Goal: Task Accomplishment & Management: Complete application form

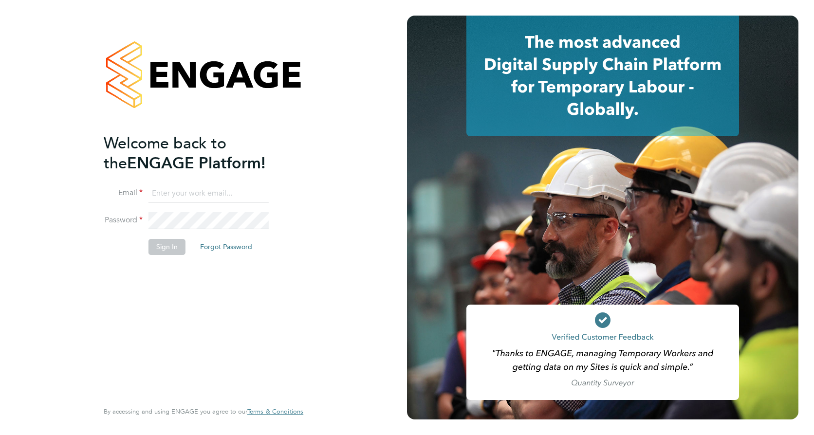
type input "[EMAIL_ADDRESS][PERSON_NAME][DOMAIN_NAME]"
click at [170, 247] on button "Sign In" at bounding box center [166, 247] width 37 height 16
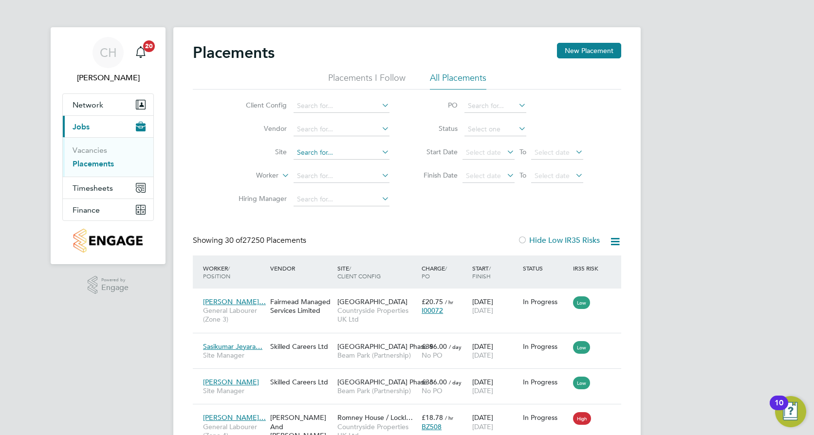
click at [344, 152] on input at bounding box center [341, 153] width 96 height 14
drag, startPoint x: 344, startPoint y: 158, endPoint x: 334, endPoint y: 162, distance: 10.9
click at [334, 162] on li "Buck ingham (Osier Way)" at bounding box center [371, 165] width 156 height 13
type input "Buckingham ([PERSON_NAME] Way)"
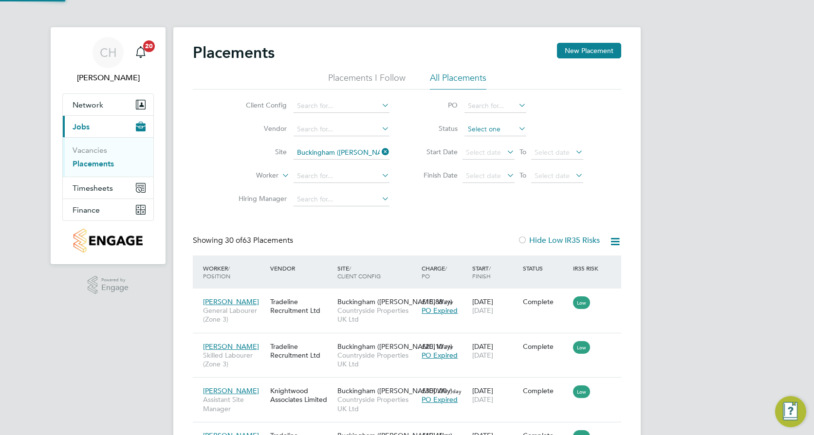
click at [493, 127] on input at bounding box center [495, 130] width 62 height 14
click at [493, 140] on li "Active" at bounding box center [495, 142] width 63 height 13
type input "Active"
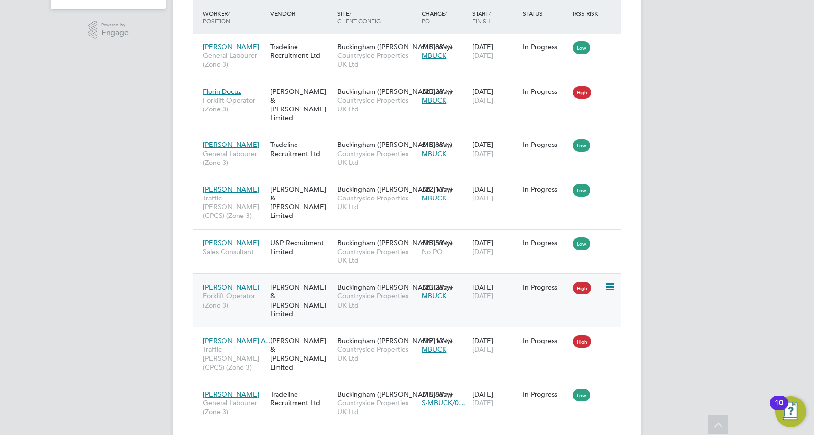
click at [612, 281] on icon at bounding box center [609, 287] width 10 height 12
click at [490, 291] on span "[DATE]" at bounding box center [482, 295] width 21 height 9
click at [611, 281] on icon at bounding box center [609, 287] width 10 height 12
click at [515, 288] on div "11 Aug 2025 08 Sep 2025" at bounding box center [495, 291] width 51 height 27
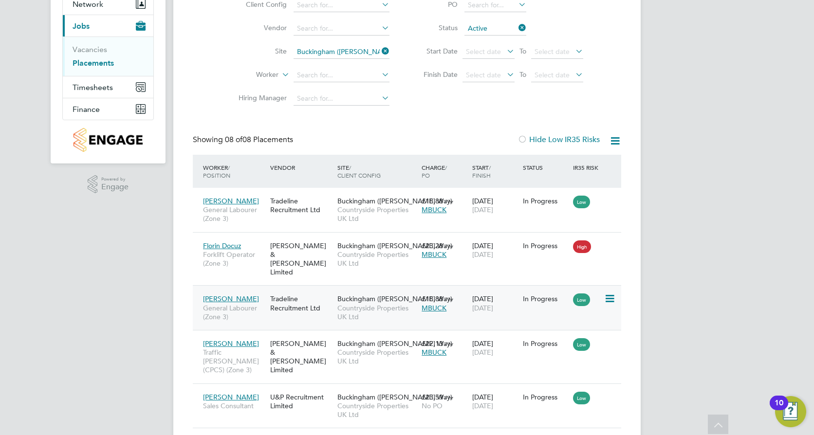
scroll to position [93, 0]
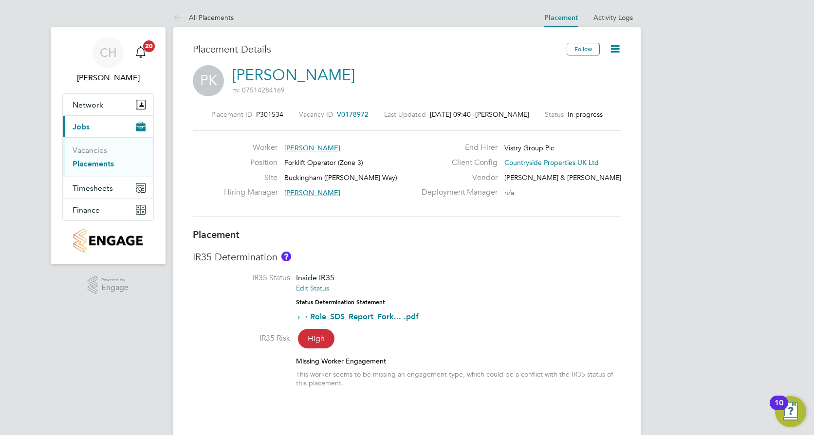
click at [617, 48] on icon at bounding box center [615, 49] width 12 height 12
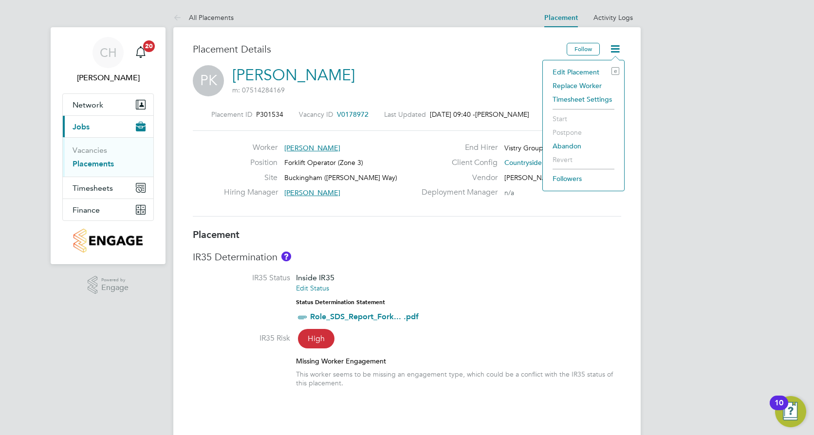
click at [587, 70] on li "Edit Placement e" at bounding box center [583, 72] width 72 height 14
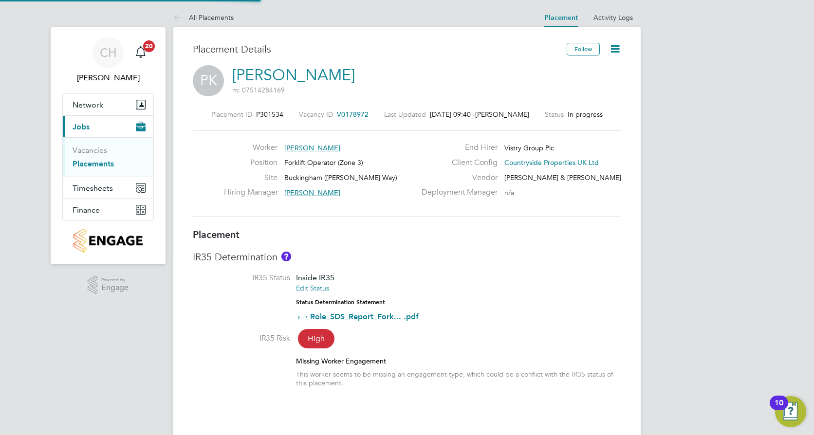
type input "Craig Johnson"
type input "Bengareth Roff"
type input "11 Aug 2025"
type input "08 Sep 2025"
type input "07:30"
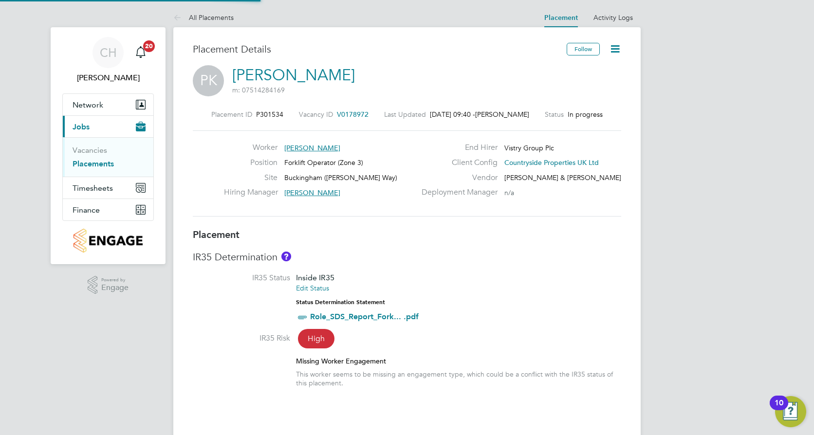
type input "16:30"
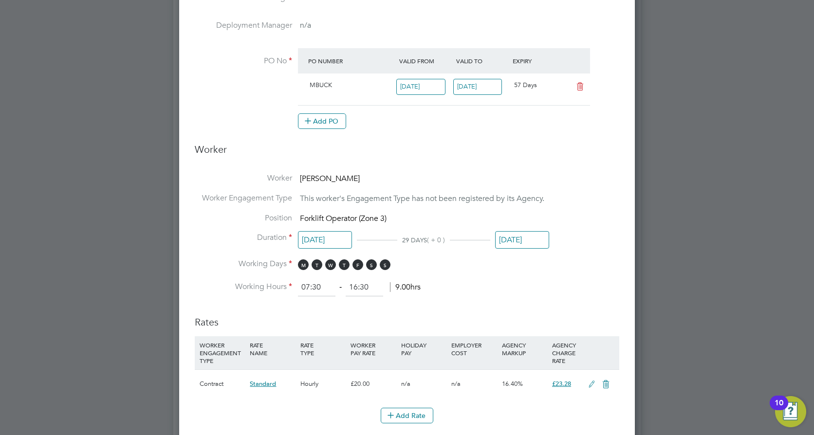
click at [531, 236] on input "08 Sep 2025" at bounding box center [522, 240] width 54 height 18
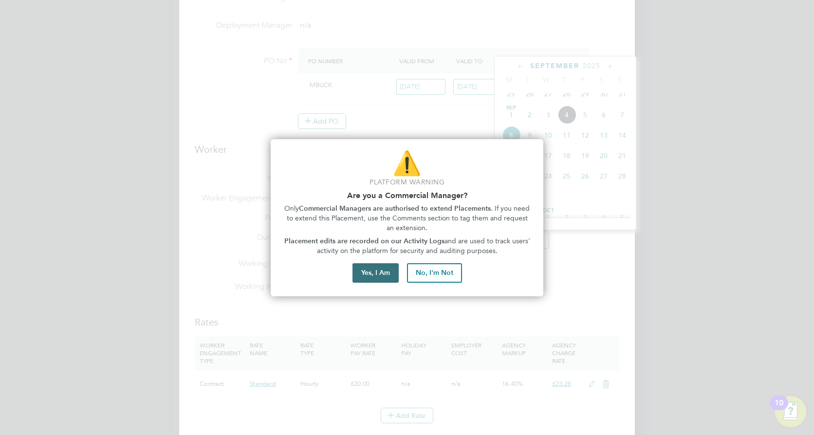
click at [385, 272] on button "Yes, I Am" at bounding box center [375, 272] width 46 height 19
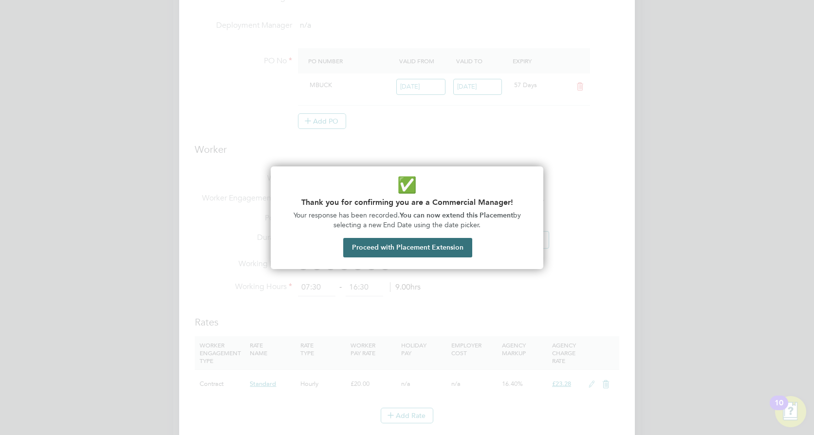
click at [424, 245] on button "Proceed with Placement Extension" at bounding box center [407, 247] width 129 height 19
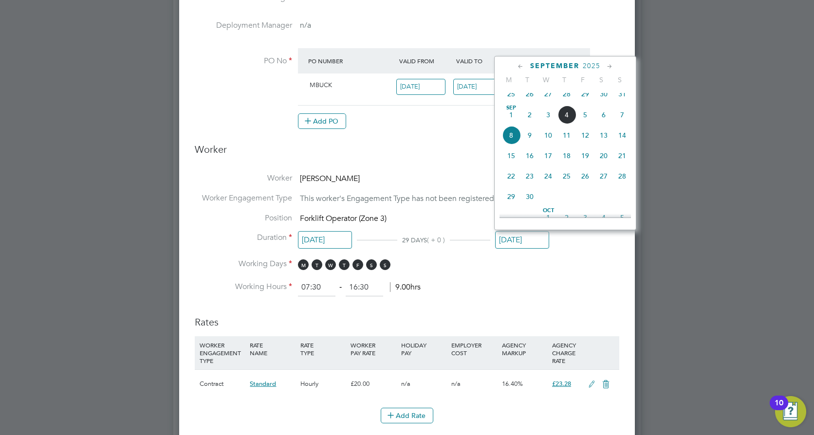
click at [622, 98] on span "31" at bounding box center [622, 94] width 18 height 18
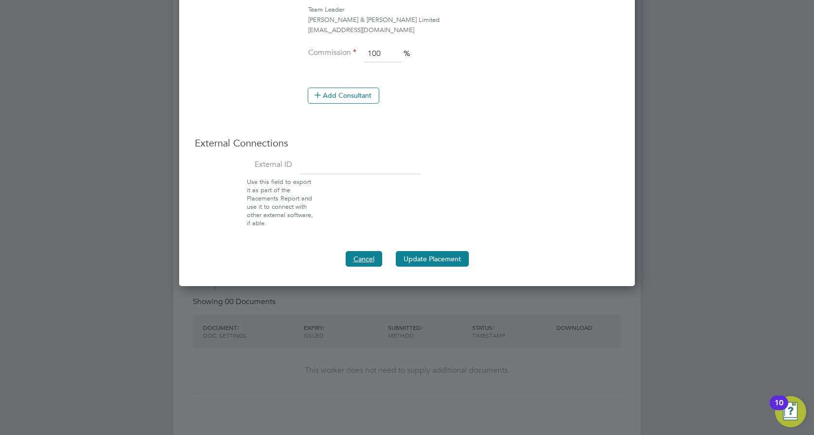
click at [369, 256] on button "Cancel" at bounding box center [363, 259] width 36 height 16
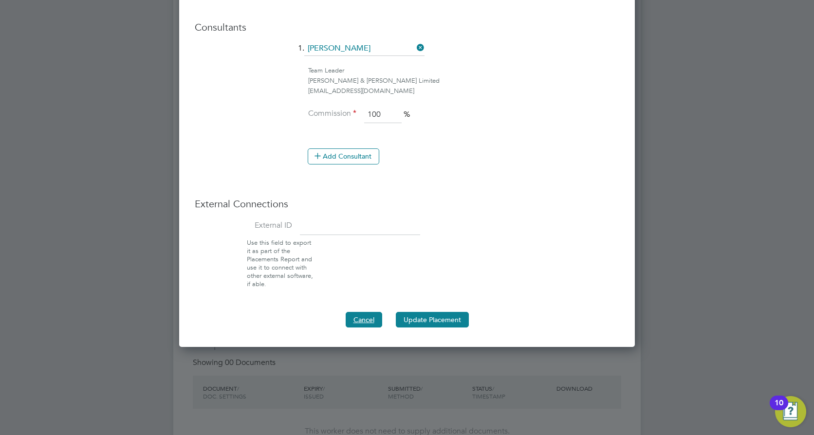
type input "08 Sep 2025"
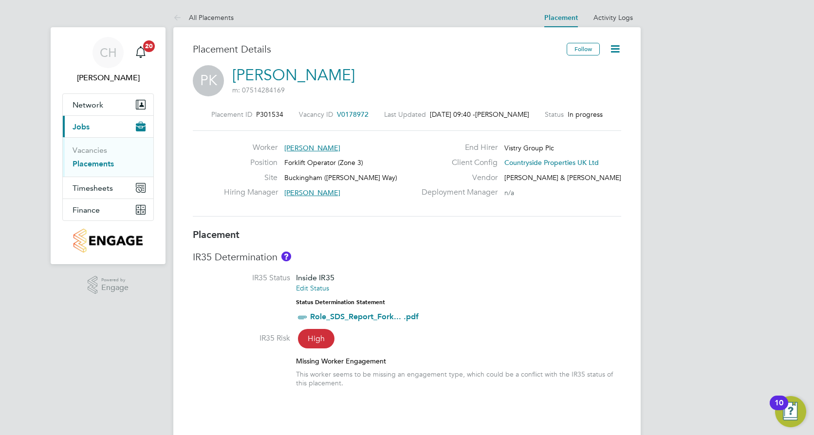
click at [612, 47] on icon at bounding box center [615, 49] width 12 height 12
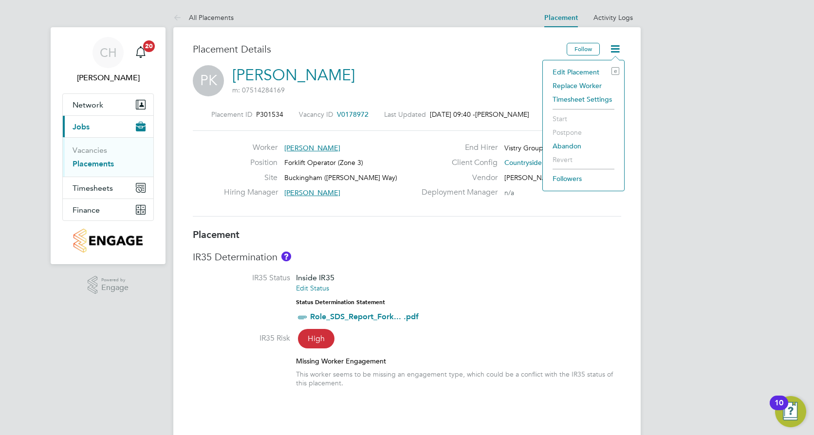
click at [574, 146] on li "Abandon" at bounding box center [583, 146] width 72 height 14
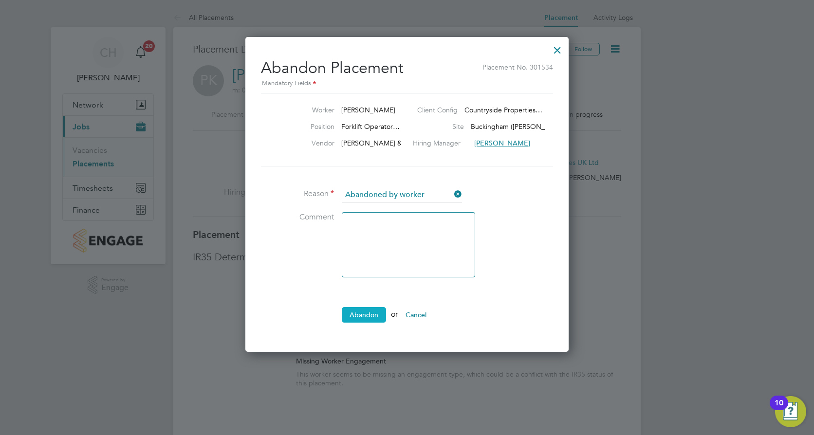
click at [360, 313] on button "Abandon" at bounding box center [364, 315] width 44 height 16
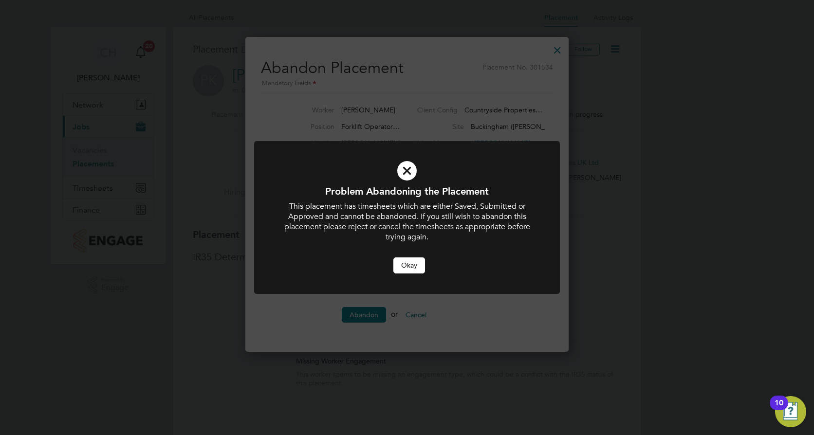
click at [414, 270] on button "Okay" at bounding box center [409, 265] width 32 height 16
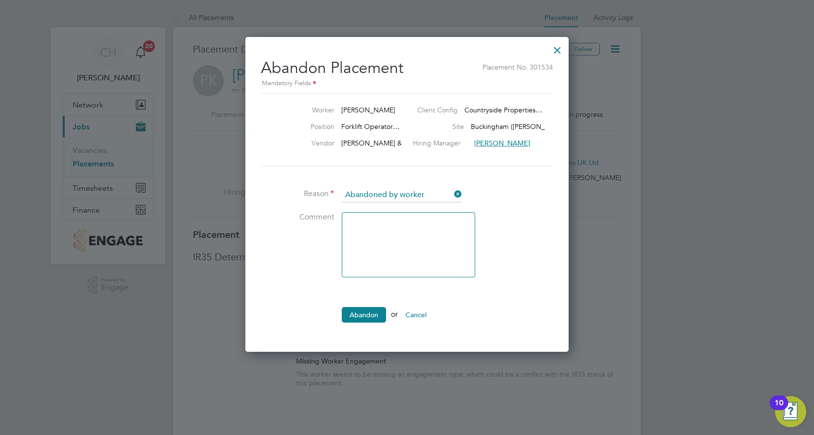
click at [418, 312] on button "Cancel" at bounding box center [416, 315] width 36 height 16
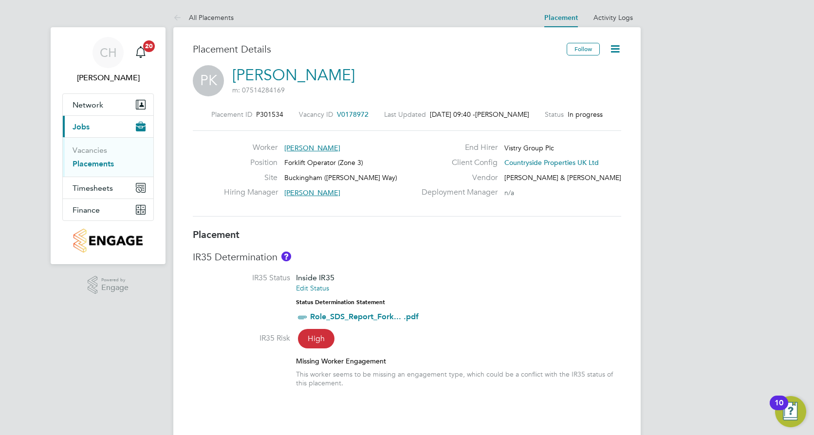
click at [620, 47] on icon at bounding box center [615, 49] width 12 height 12
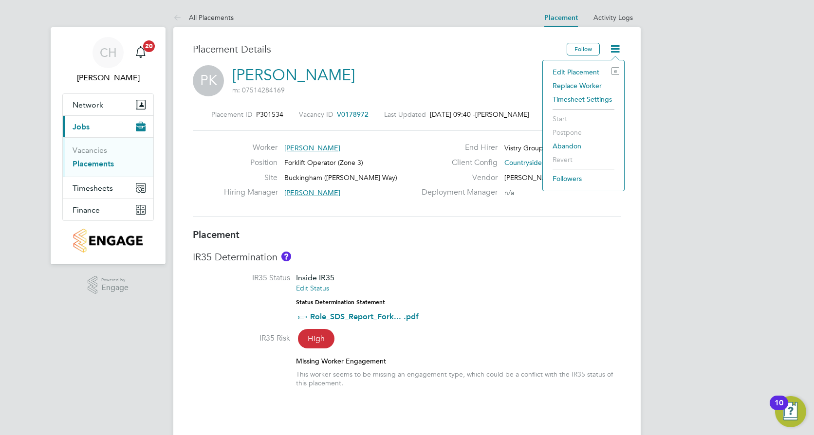
click at [585, 100] on li "Timesheet Settings" at bounding box center [583, 99] width 72 height 14
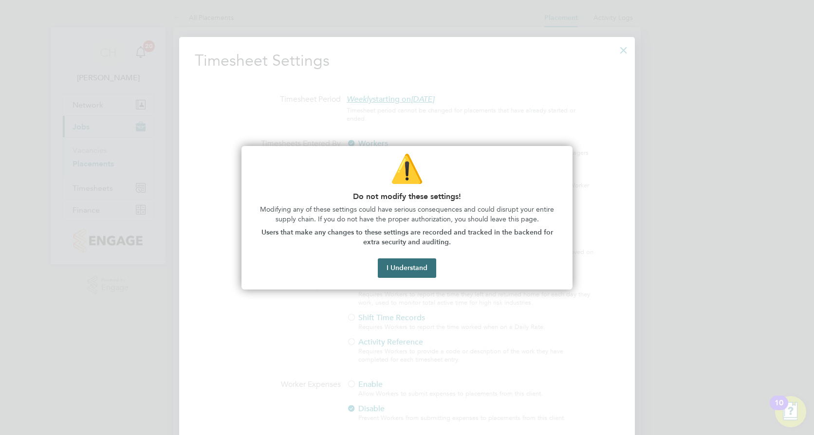
click at [417, 269] on button "I Understand" at bounding box center [407, 267] width 58 height 19
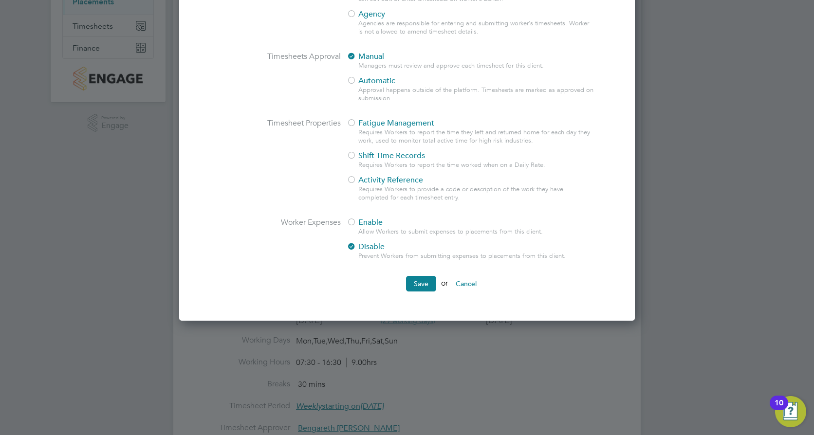
click at [472, 283] on button "Cancel" at bounding box center [466, 284] width 36 height 16
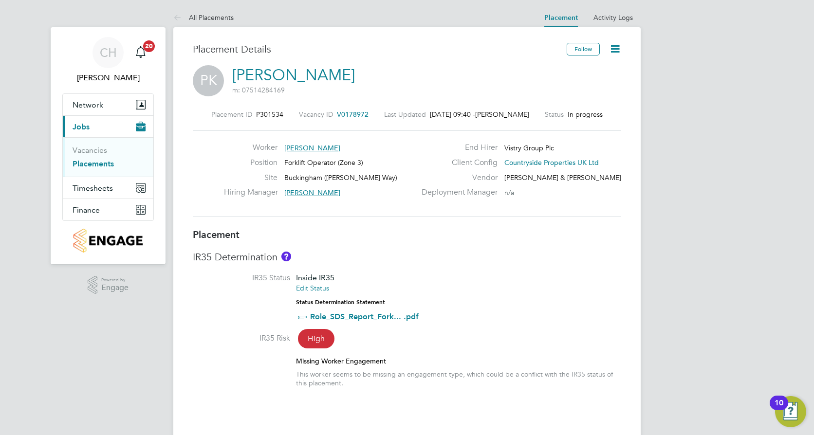
click at [617, 50] on icon at bounding box center [615, 49] width 12 height 12
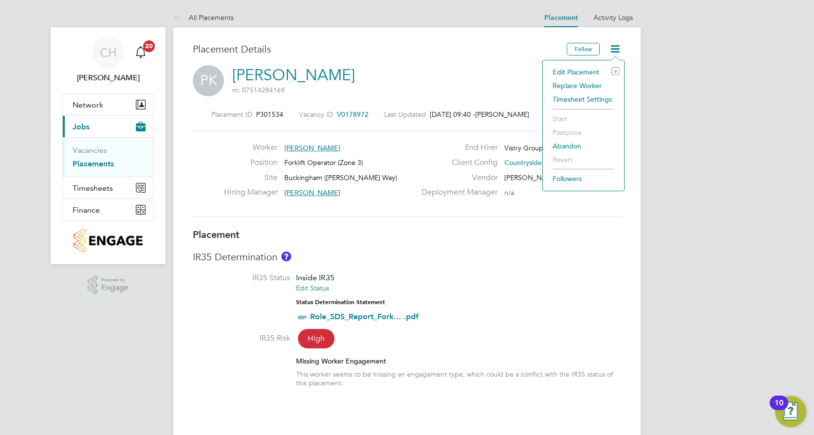
click at [460, 68] on div "PK Piotr Kusiak m: 07514284169" at bounding box center [407, 81] width 428 height 33
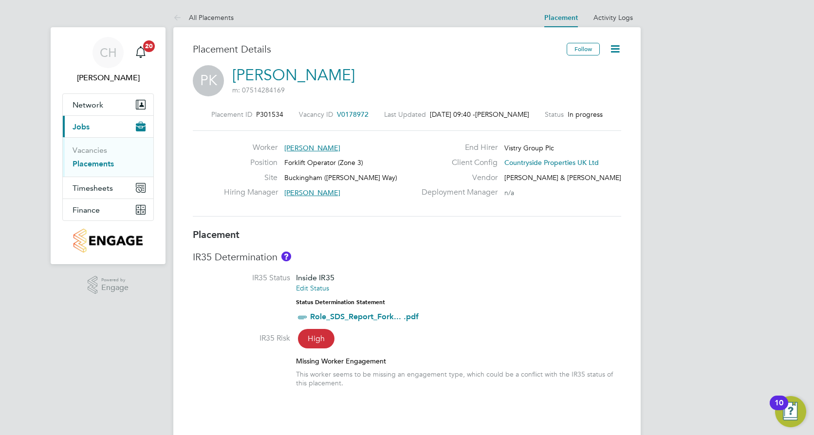
click at [357, 112] on span "V0178972" at bounding box center [353, 114] width 32 height 9
click at [617, 48] on icon at bounding box center [615, 49] width 12 height 12
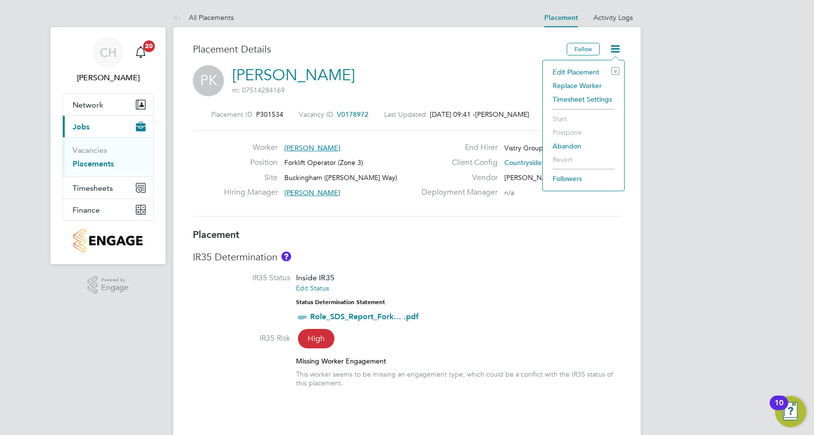
click at [578, 69] on li "Edit Placement e" at bounding box center [583, 72] width 72 height 14
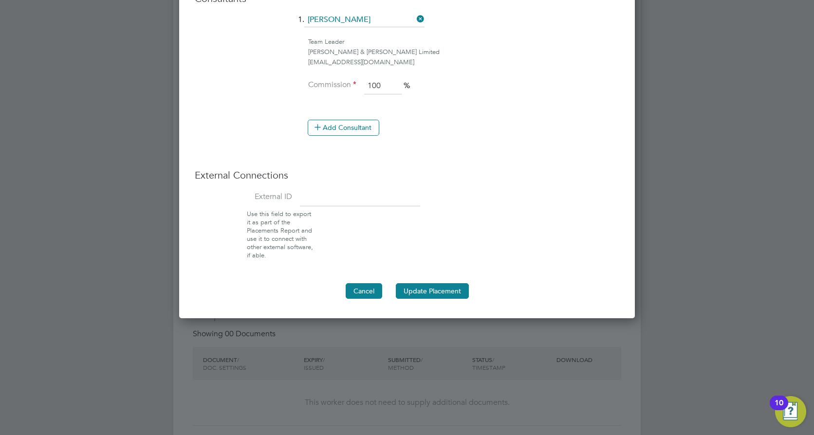
click at [361, 292] on button "Cancel" at bounding box center [363, 291] width 36 height 16
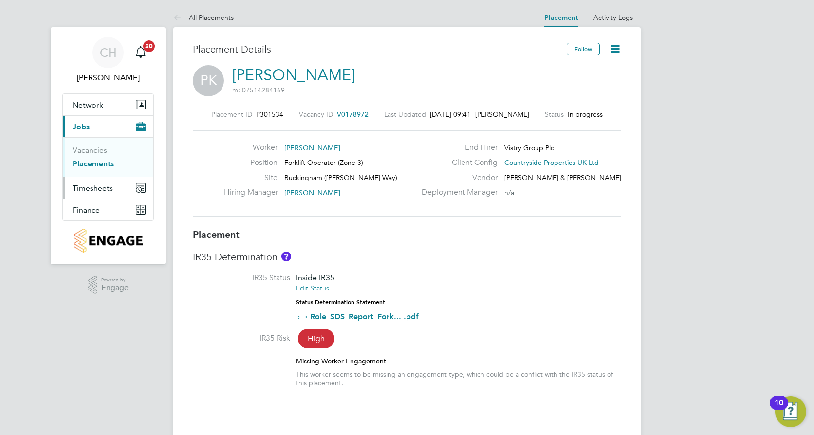
click at [91, 191] on span "Timesheets" at bounding box center [93, 187] width 40 height 9
drag, startPoint x: 323, startPoint y: 77, endPoint x: 254, endPoint y: 74, distance: 68.7
click at [254, 74] on div "PK Piotr Kusiak m: 07514284169" at bounding box center [407, 81] width 428 height 33
drag, startPoint x: 254, startPoint y: 74, endPoint x: 358, endPoint y: 84, distance: 104.6
click at [358, 84] on div "PK Piotr Kusiak m: 07514284169" at bounding box center [407, 81] width 428 height 33
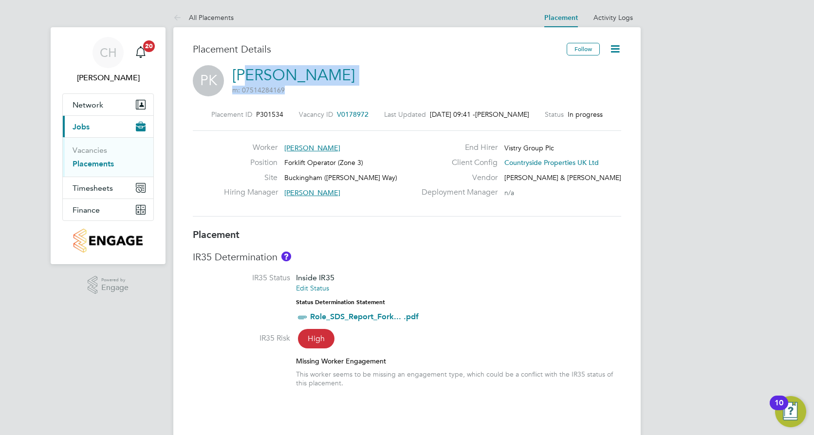
drag, startPoint x: 323, startPoint y: 68, endPoint x: 247, endPoint y: 71, distance: 76.4
click at [247, 71] on div "PK Piotr Kusiak m: 07514284169" at bounding box center [407, 81] width 428 height 33
drag, startPoint x: 247, startPoint y: 71, endPoint x: 232, endPoint y: 68, distance: 14.9
click at [232, 68] on link "[PERSON_NAME]" at bounding box center [293, 75] width 123 height 19
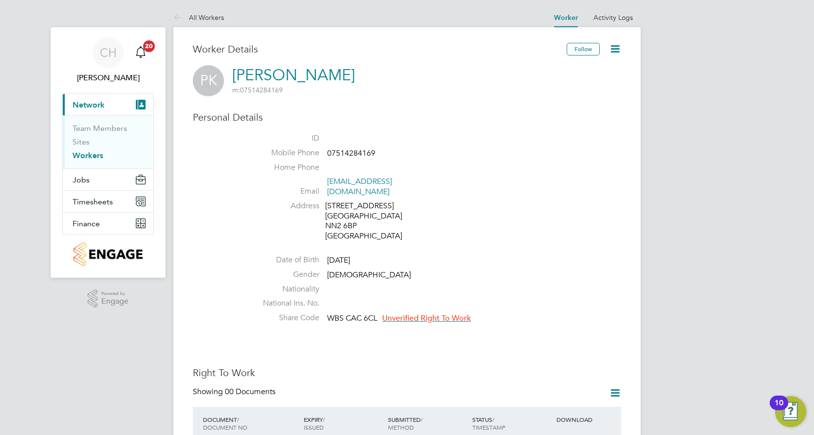
drag, startPoint x: 231, startPoint y: 70, endPoint x: 314, endPoint y: 74, distance: 82.9
click at [314, 74] on div "PK Piotr Kusiak m: 07514284169" at bounding box center [407, 80] width 428 height 31
drag, startPoint x: 314, startPoint y: 74, endPoint x: 246, endPoint y: 49, distance: 72.2
click at [243, 43] on h3 "Worker Details" at bounding box center [380, 49] width 374 height 13
drag, startPoint x: 231, startPoint y: 67, endPoint x: 311, endPoint y: 73, distance: 80.5
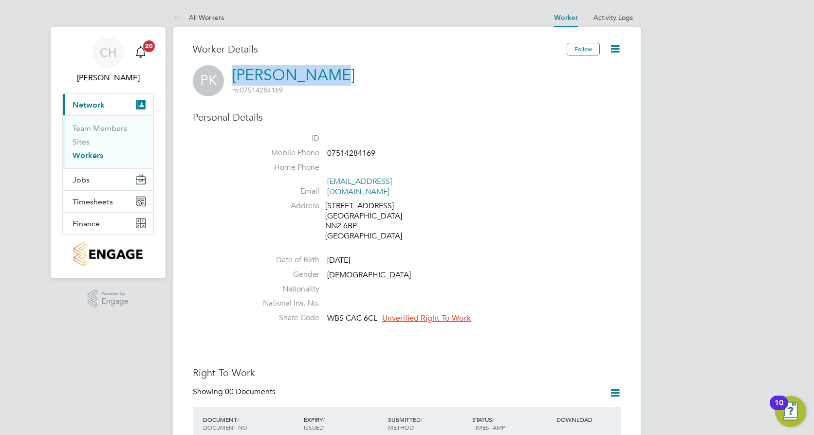
click at [311, 73] on div "PK Piotr Kusiak m: 07514284169" at bounding box center [407, 80] width 428 height 31
copy link "[PERSON_NAME]"
click at [95, 200] on span "Timesheets" at bounding box center [93, 201] width 40 height 9
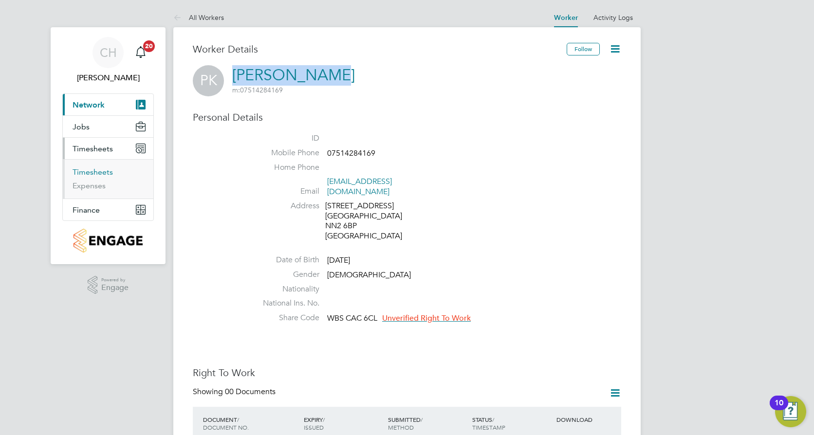
click at [104, 172] on link "Timesheets" at bounding box center [93, 171] width 40 height 9
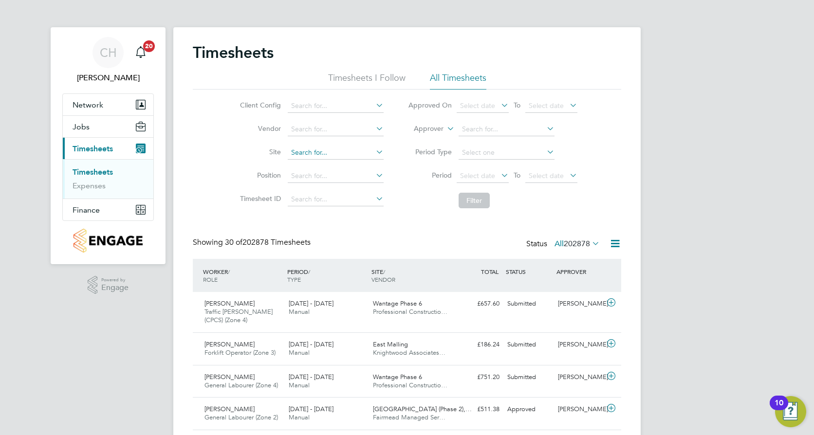
click at [311, 156] on input at bounding box center [336, 153] width 96 height 14
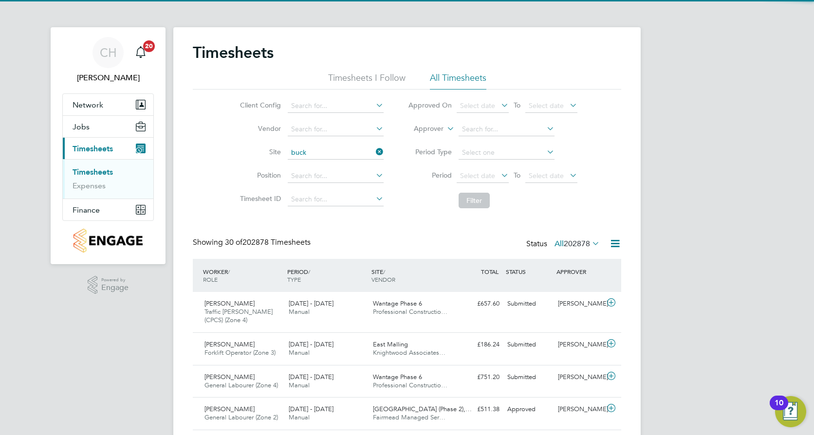
drag, startPoint x: 320, startPoint y: 156, endPoint x: 347, endPoint y: 163, distance: 27.6
click at [345, 163] on li "Buck ingham (Osier Way)" at bounding box center [365, 166] width 156 height 13
type input "Buckingham (Osier Way)"
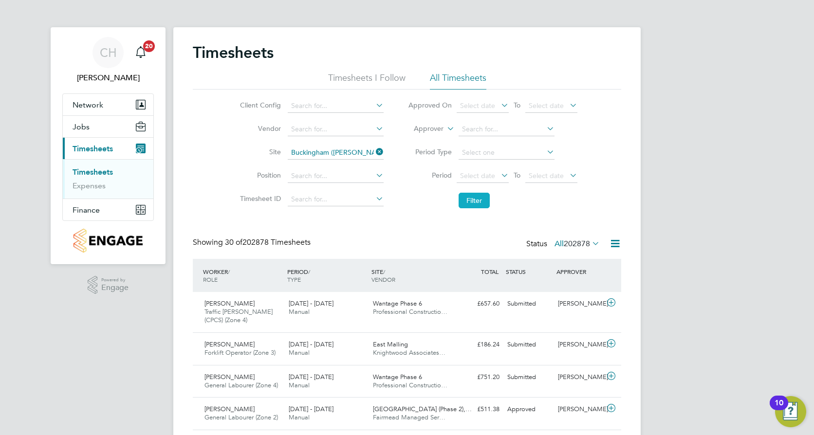
click at [469, 203] on button "Filter" at bounding box center [473, 201] width 31 height 16
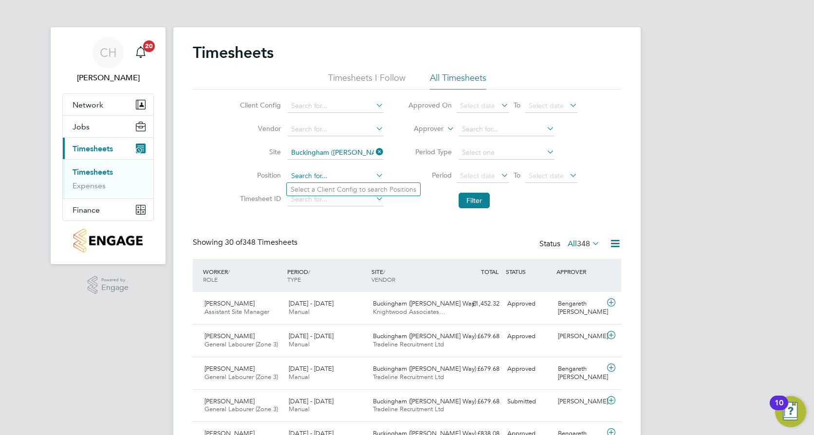
click at [351, 175] on input at bounding box center [336, 176] width 96 height 14
click at [333, 171] on input "fork" at bounding box center [336, 176] width 96 height 14
type input "f"
click at [574, 242] on label "All 348" at bounding box center [583, 244] width 32 height 10
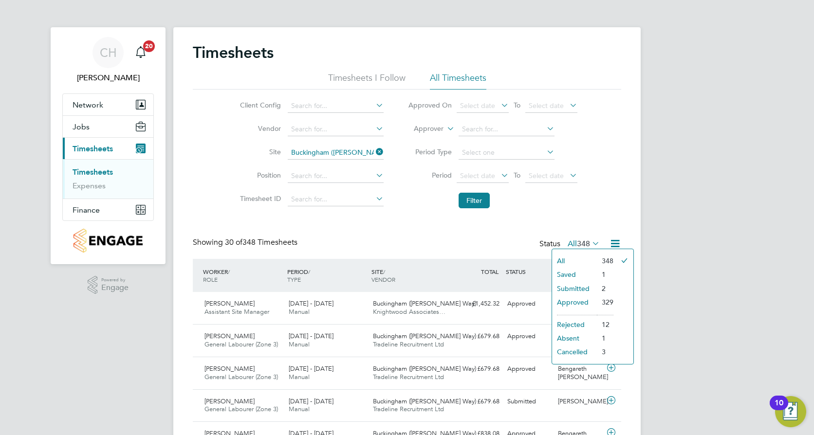
click at [574, 287] on li "Submitted" at bounding box center [574, 289] width 45 height 14
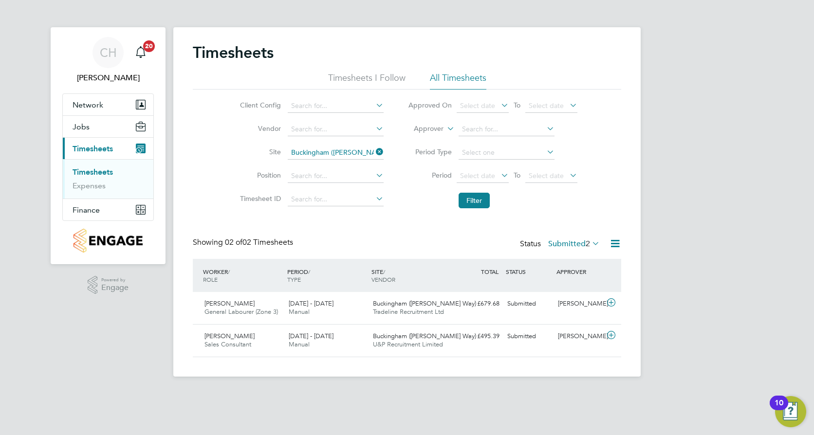
click at [578, 242] on label "Submitted 2" at bounding box center [574, 244] width 52 height 10
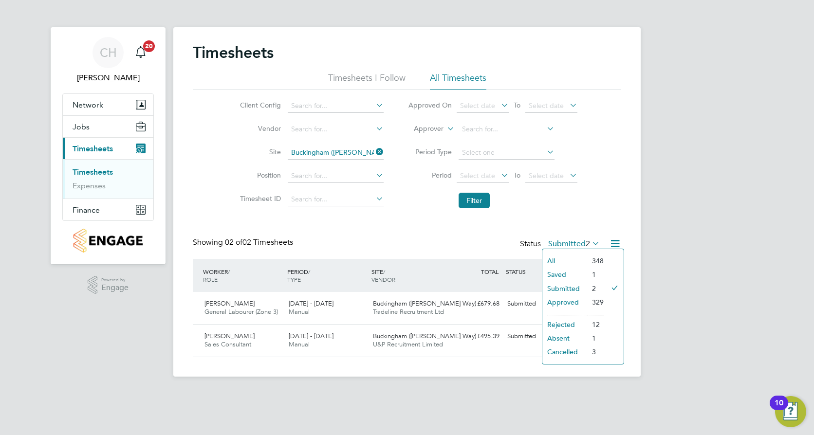
click at [565, 275] on li "Saved" at bounding box center [564, 275] width 45 height 14
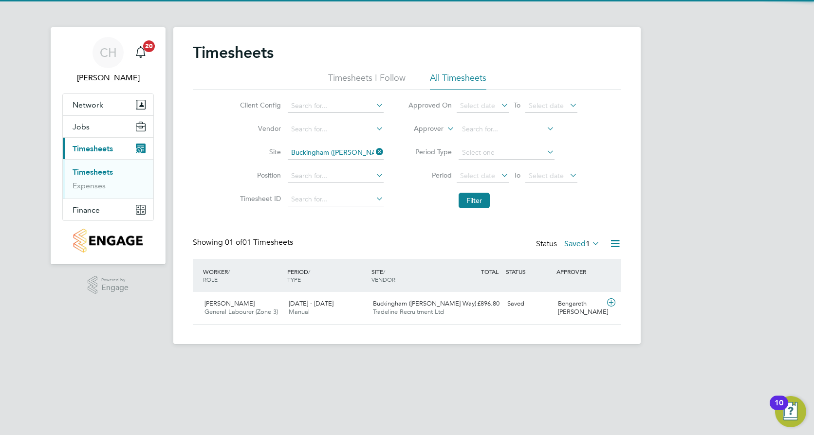
click at [573, 244] on label "Saved 1" at bounding box center [582, 244] width 36 height 10
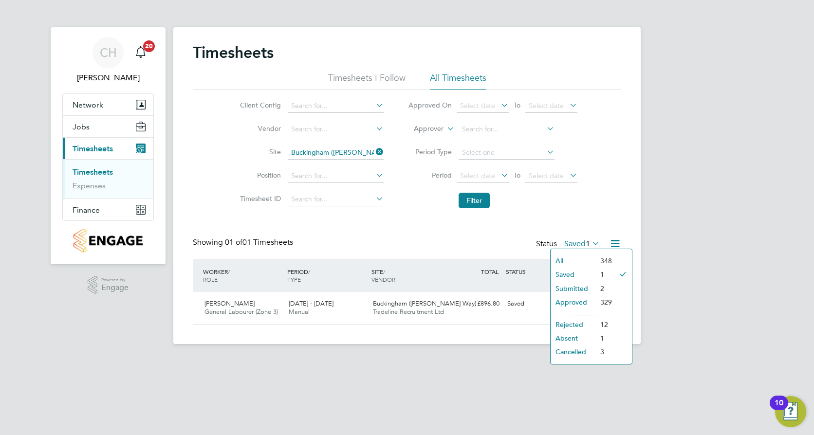
click at [573, 322] on li "Rejected" at bounding box center [572, 325] width 45 height 14
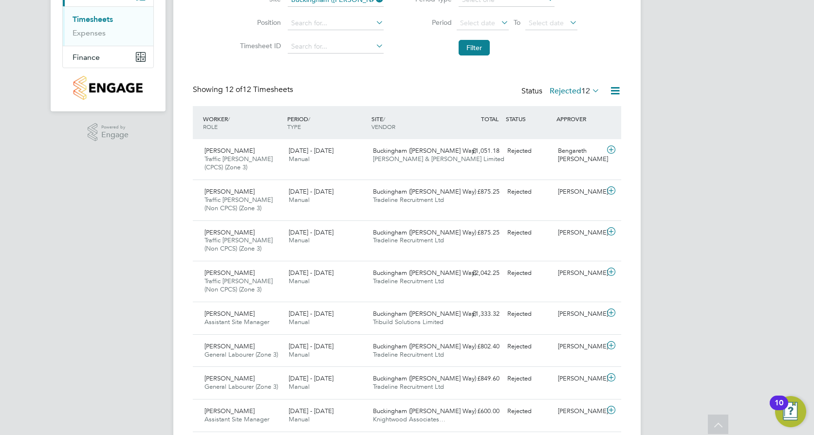
click at [559, 86] on div "Status Rejected 12" at bounding box center [561, 92] width 80 height 14
click at [559, 89] on label "Rejected 12" at bounding box center [574, 91] width 50 height 10
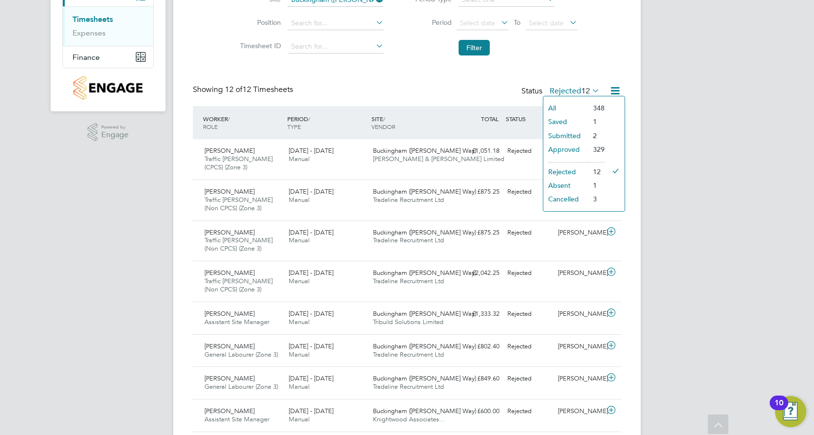
click at [568, 187] on li "Absent" at bounding box center [565, 186] width 45 height 14
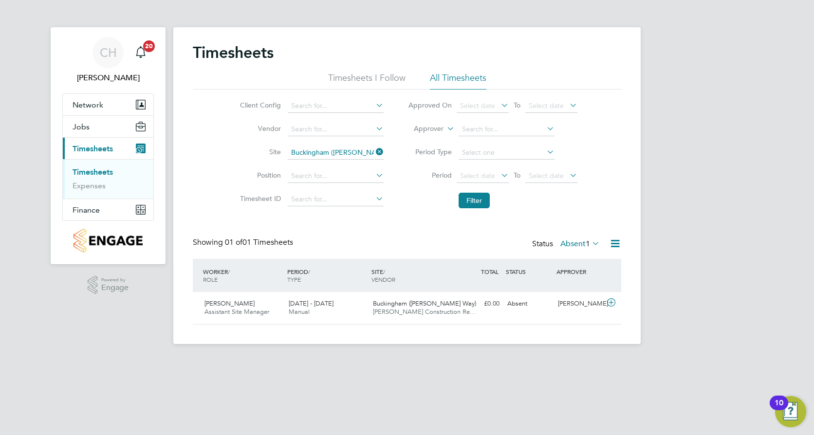
click at [562, 248] on label "Absent 1" at bounding box center [579, 244] width 39 height 10
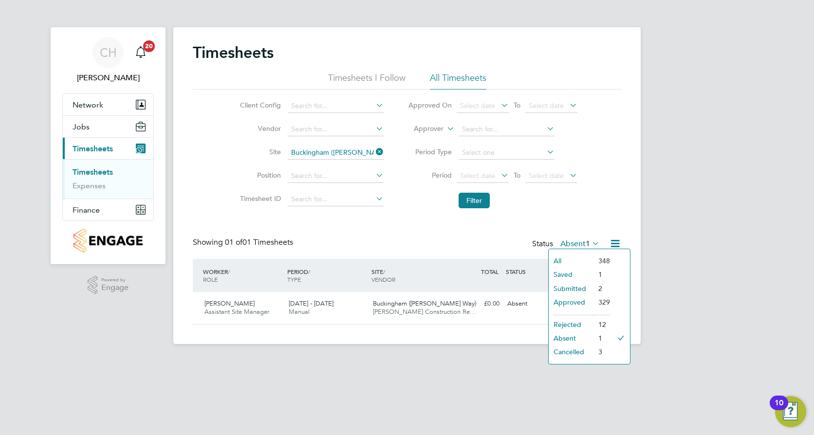
click at [579, 353] on li "Cancelled" at bounding box center [570, 352] width 45 height 14
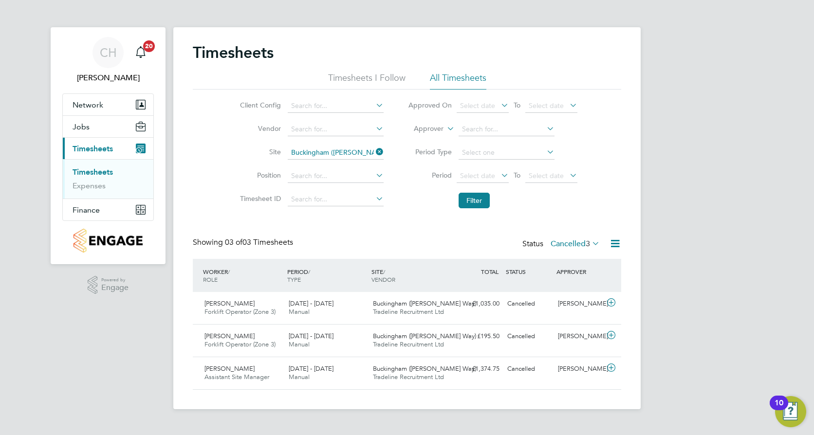
click at [578, 245] on label "Cancelled 3" at bounding box center [574, 244] width 49 height 10
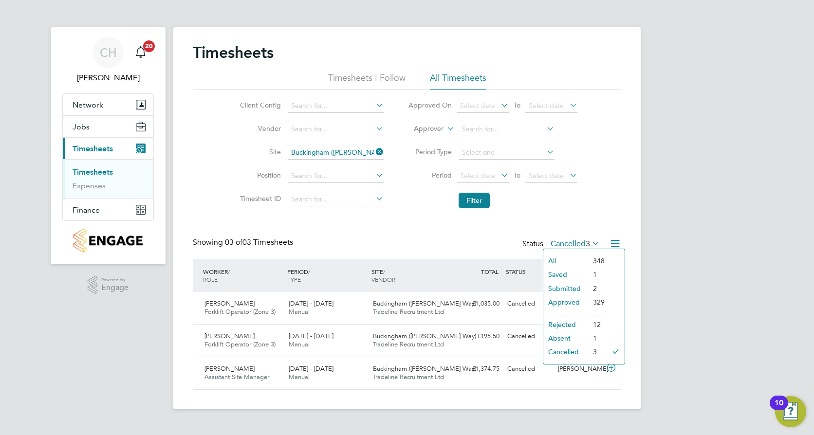
click at [559, 299] on li "Approved" at bounding box center [565, 302] width 45 height 14
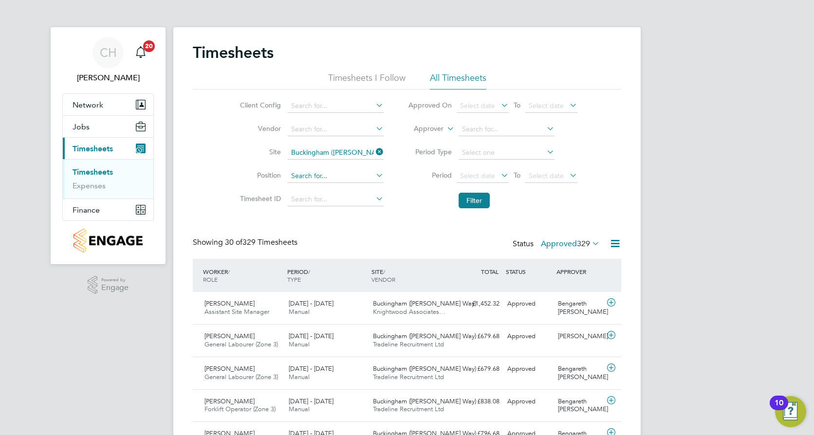
click at [312, 173] on input at bounding box center [336, 176] width 96 height 14
type input "fork"
click at [344, 104] on input at bounding box center [336, 106] width 96 height 14
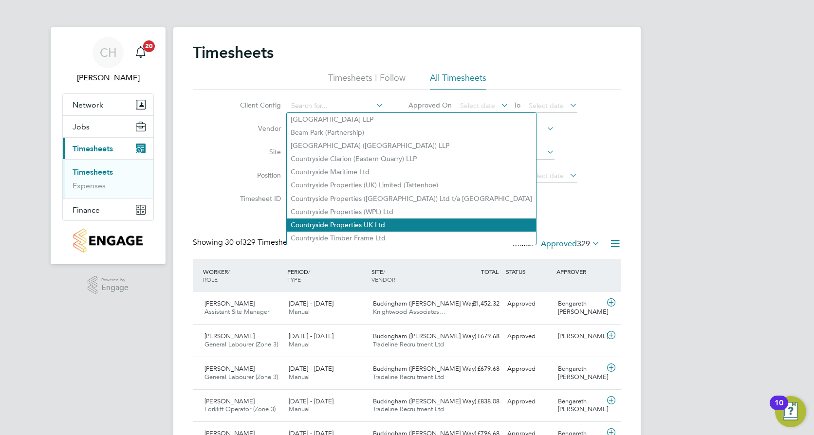
click at [349, 218] on li "Countryside Properties UK Ltd" at bounding box center [411, 224] width 249 height 13
type input "Countryside Properties UK Ltd"
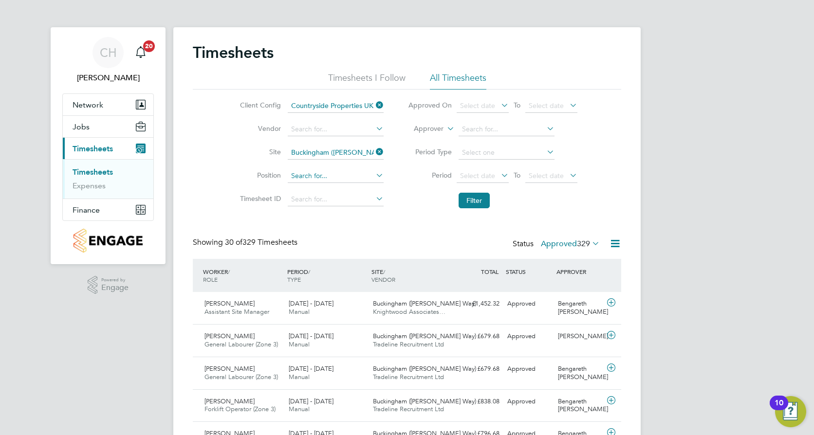
click at [325, 175] on input at bounding box center [336, 176] width 96 height 14
click at [349, 238] on li "Fork lift Operator (Zone 3)" at bounding box center [345, 242] width 117 height 13
type input "Forklift Operator (Zone 3)"
click at [478, 204] on button "Filter" at bounding box center [473, 201] width 31 height 16
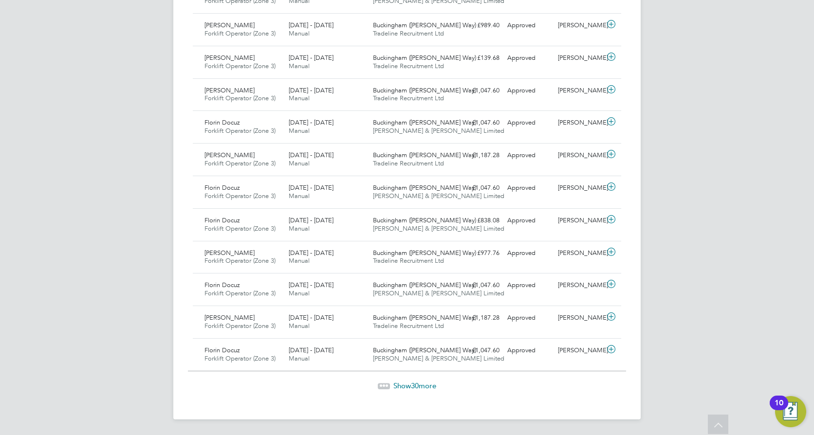
click at [419, 381] on span "Show 30 more" at bounding box center [414, 385] width 43 height 9
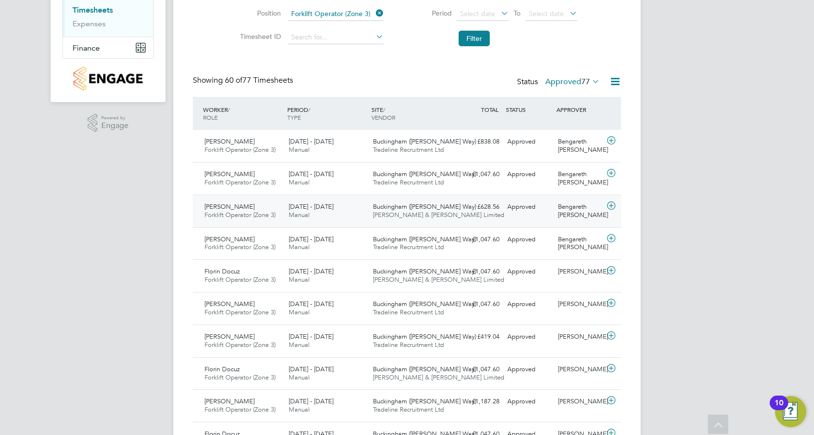
click at [235, 210] on span "Piotr Kusiak" at bounding box center [229, 206] width 50 height 8
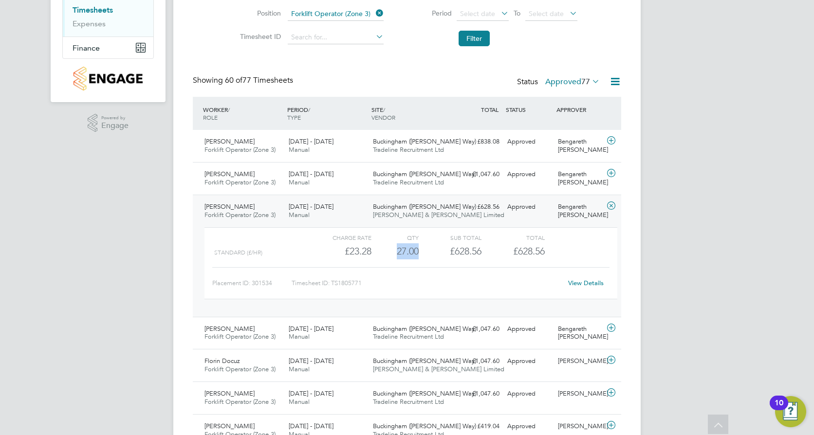
drag, startPoint x: 390, startPoint y: 252, endPoint x: 419, endPoint y: 253, distance: 29.2
click at [419, 253] on div "Standard (£/HR) £23.28 27 27.00 27 £628.56 £628.56" at bounding box center [410, 251] width 413 height 16
drag, startPoint x: 419, startPoint y: 253, endPoint x: 417, endPoint y: 285, distance: 32.6
click at [418, 285] on div "Timesheet ID: TS1805771" at bounding box center [426, 283] width 270 height 16
click at [597, 283] on link "View Details" at bounding box center [586, 283] width 36 height 8
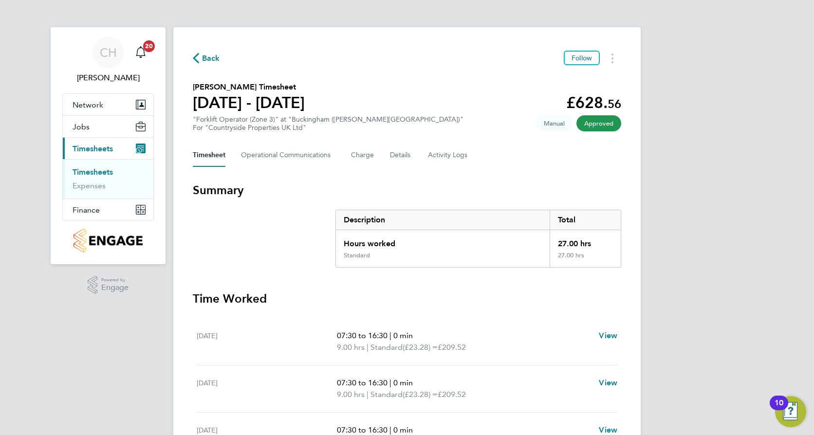
scroll to position [162, 0]
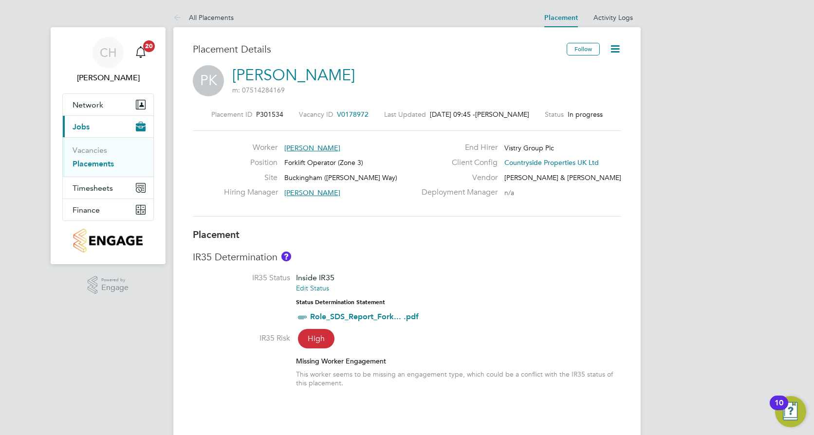
click at [614, 44] on icon at bounding box center [615, 49] width 12 height 12
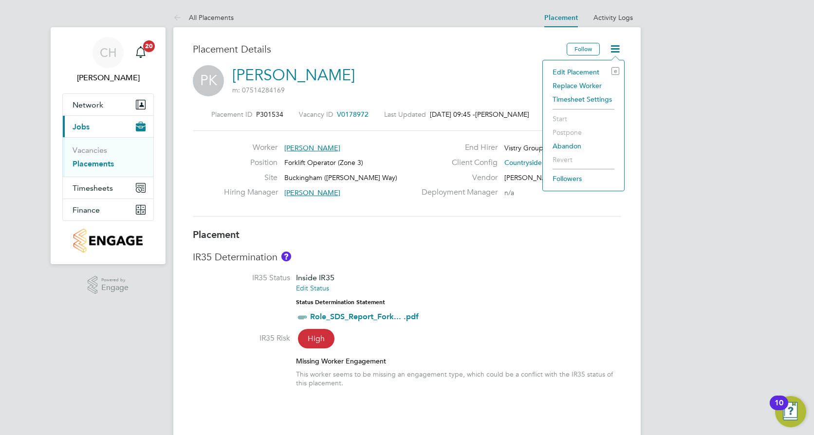
click at [573, 70] on li "Edit Placement e" at bounding box center [583, 72] width 72 height 14
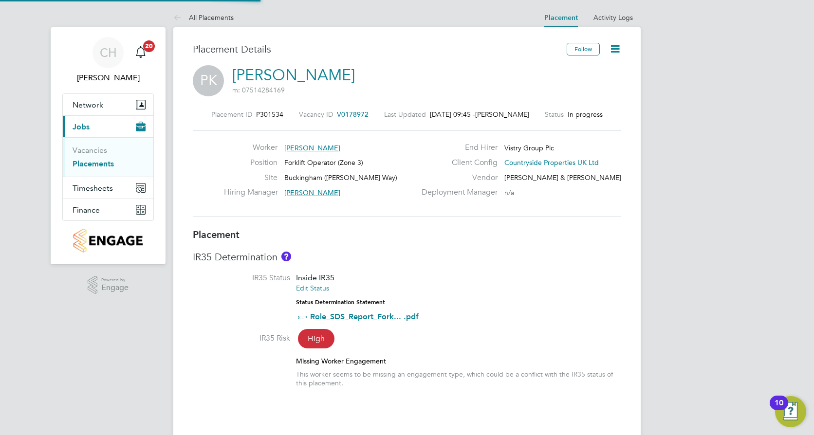
type input "[PERSON_NAME]"
type input "Bengareth [PERSON_NAME]"
type input "[DATE]"
type input "07:30"
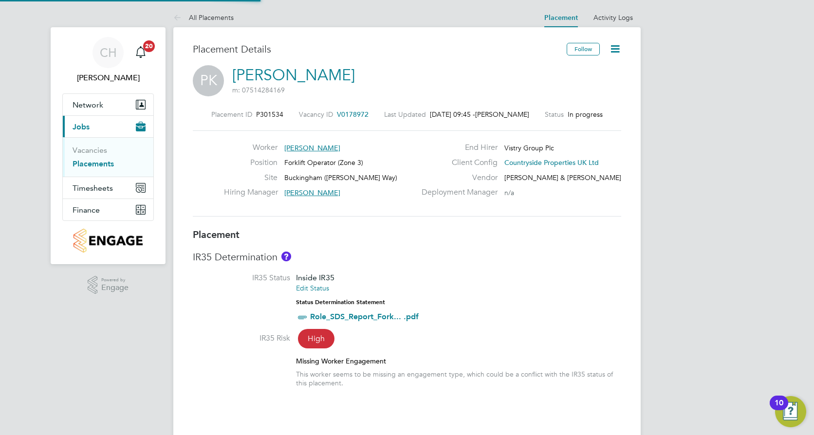
type input "16:30"
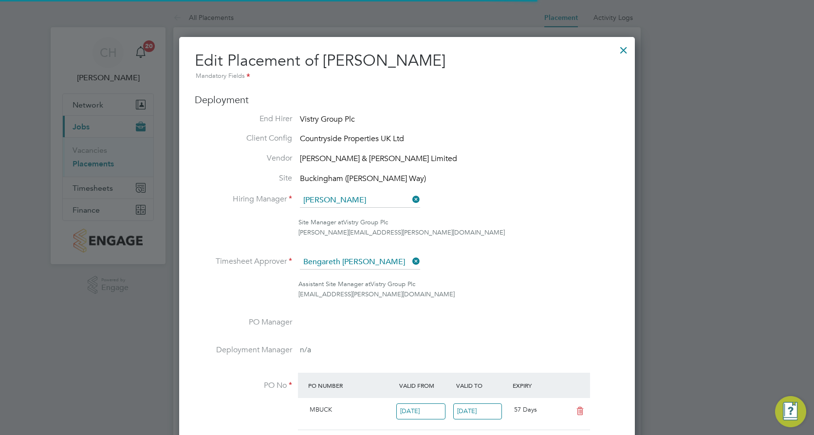
scroll to position [5, 5]
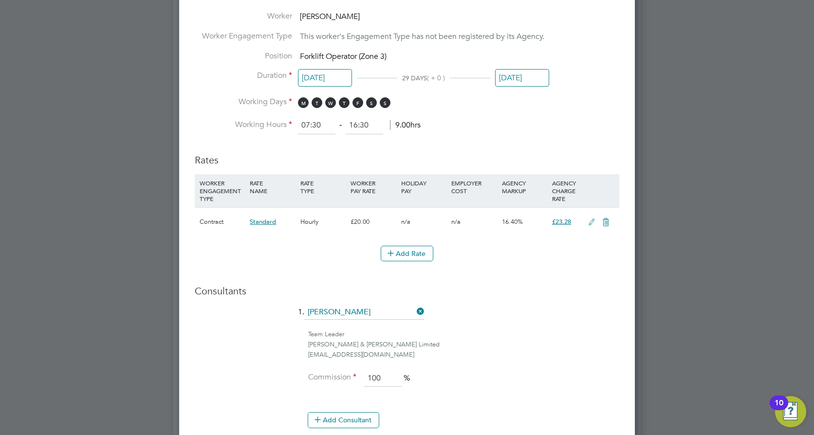
click at [523, 80] on input "[DATE]" at bounding box center [522, 78] width 54 height 18
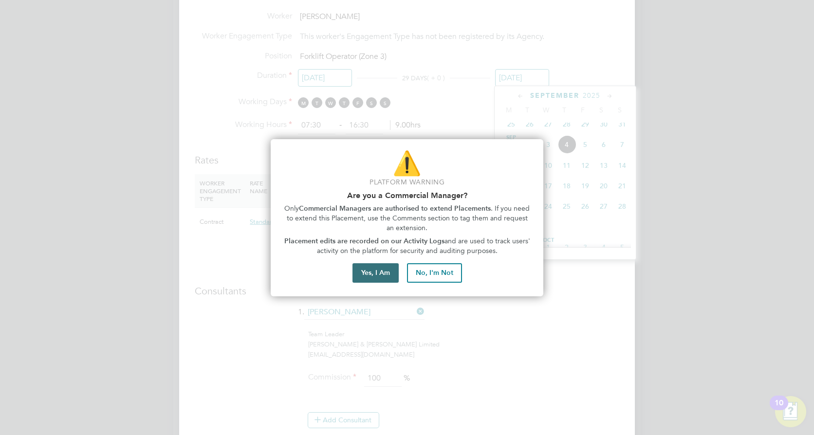
click at [380, 274] on button "Yes, I Am" at bounding box center [375, 272] width 46 height 19
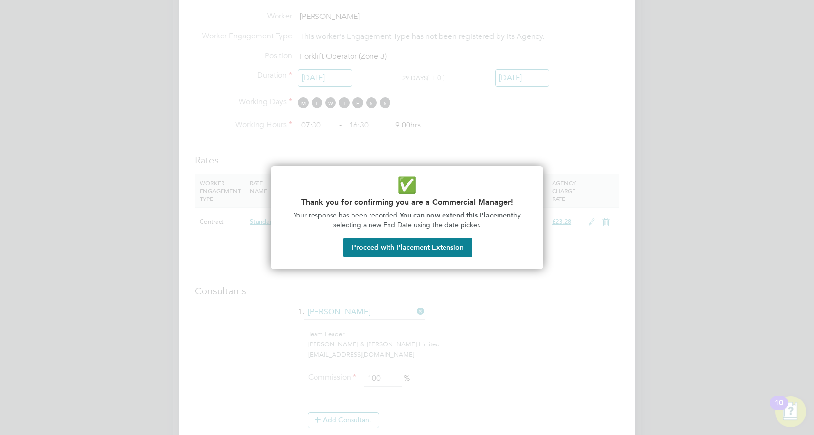
click at [389, 253] on button "Proceed with Placement Extension" at bounding box center [407, 247] width 129 height 19
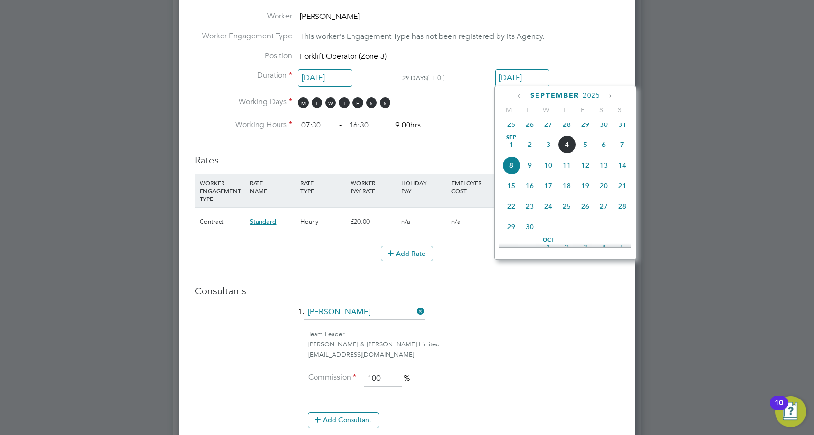
click at [520, 94] on icon at bounding box center [520, 96] width 9 height 11
click at [548, 173] on span "13" at bounding box center [548, 168] width 18 height 18
type input "13 Aug 2025"
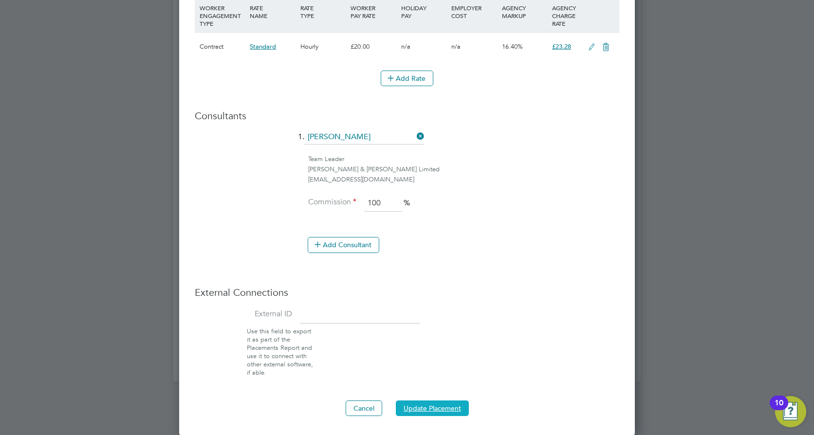
click at [455, 408] on button "Update Placement" at bounding box center [432, 408] width 73 height 16
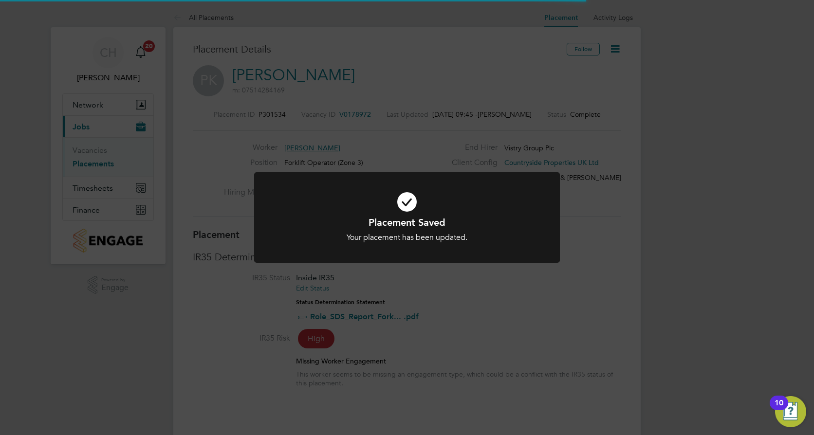
click at [663, 221] on div "Placement Saved Your placement has been updated. Cancel Okay" at bounding box center [407, 217] width 814 height 435
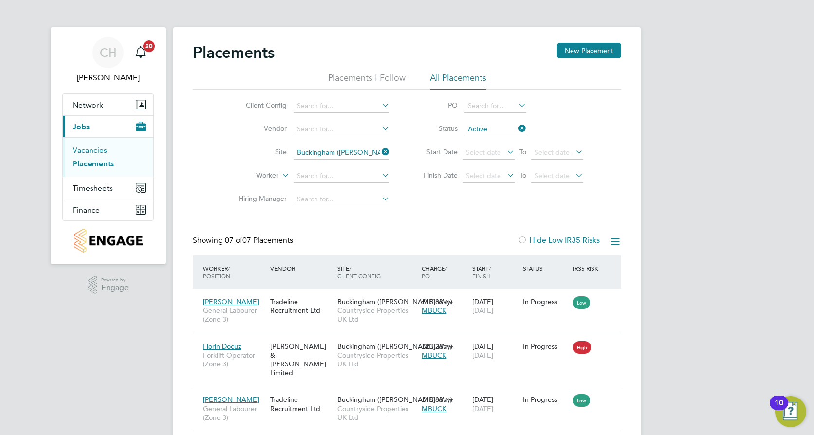
click at [80, 150] on link "Vacancies" at bounding box center [90, 149] width 35 height 9
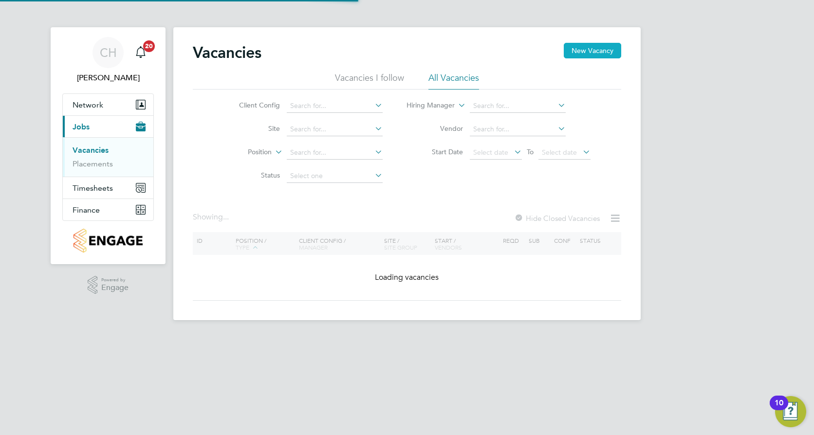
click at [568, 52] on button "New Vacancy" at bounding box center [591, 51] width 57 height 16
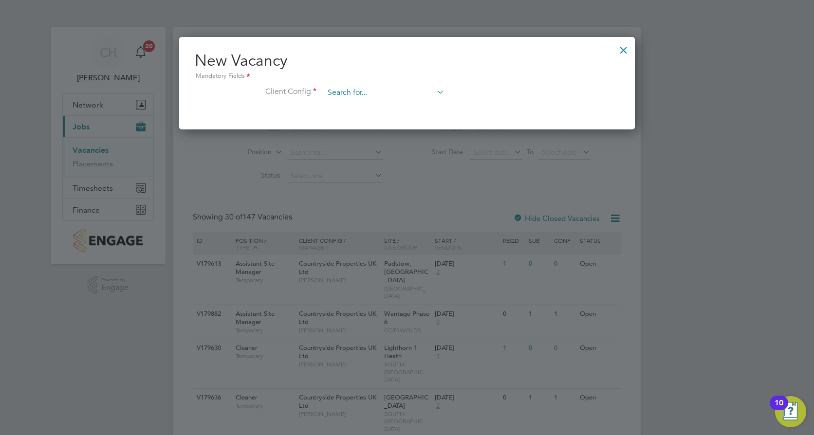
click at [388, 94] on input at bounding box center [384, 93] width 120 height 15
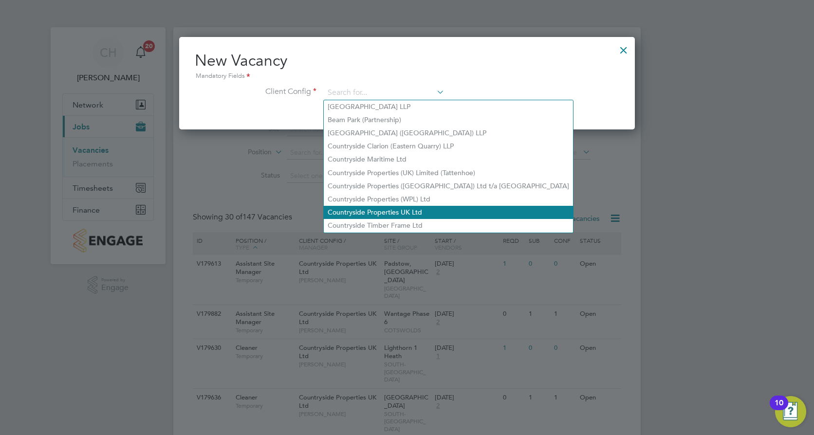
click at [403, 206] on li "Countryside Properties UK Ltd" at bounding box center [448, 212] width 249 height 13
type input "Countryside Properties UK Ltd"
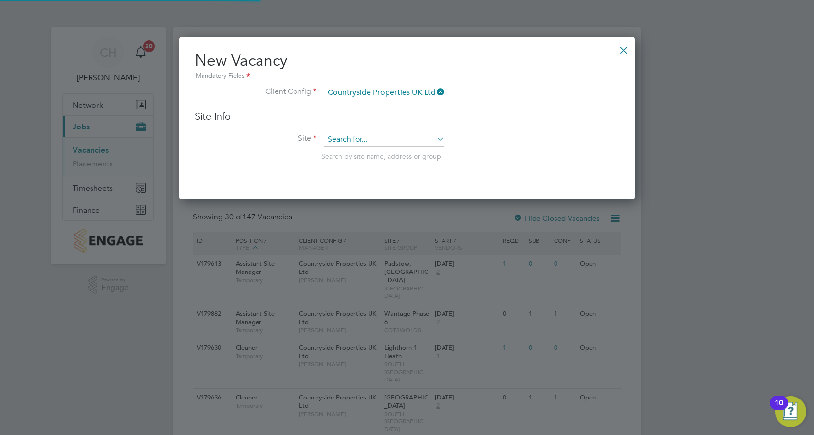
click at [390, 133] on input at bounding box center [384, 139] width 120 height 15
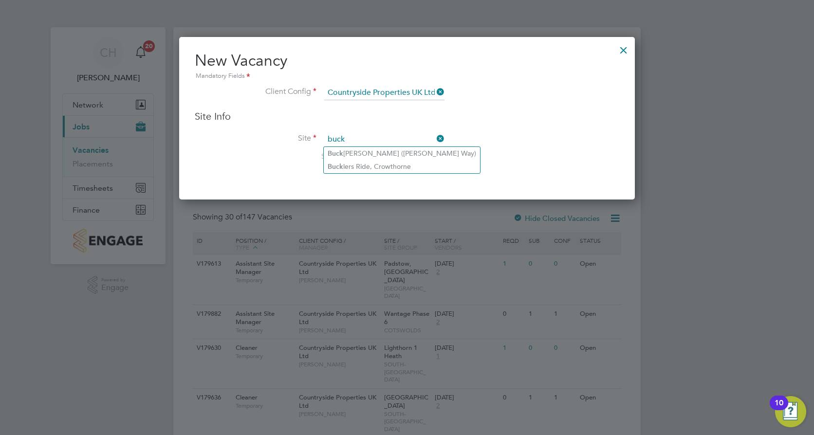
click at [383, 153] on li "[PERSON_NAME] ([PERSON_NAME] Way)" at bounding box center [402, 153] width 156 height 13
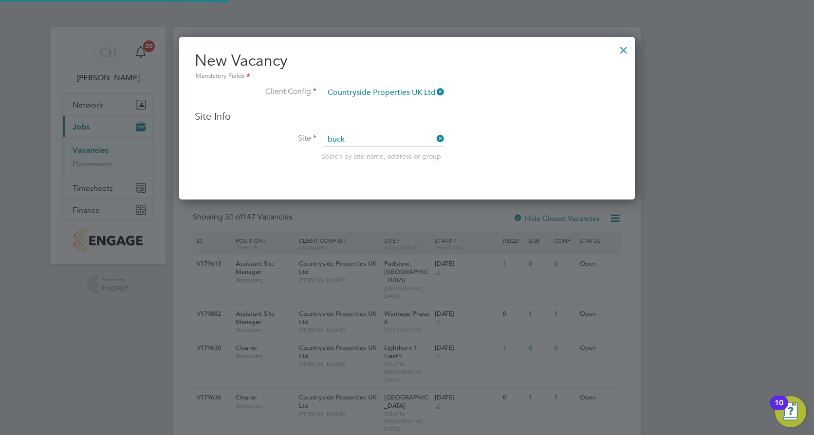
type input "Buckingham ([PERSON_NAME] Way)"
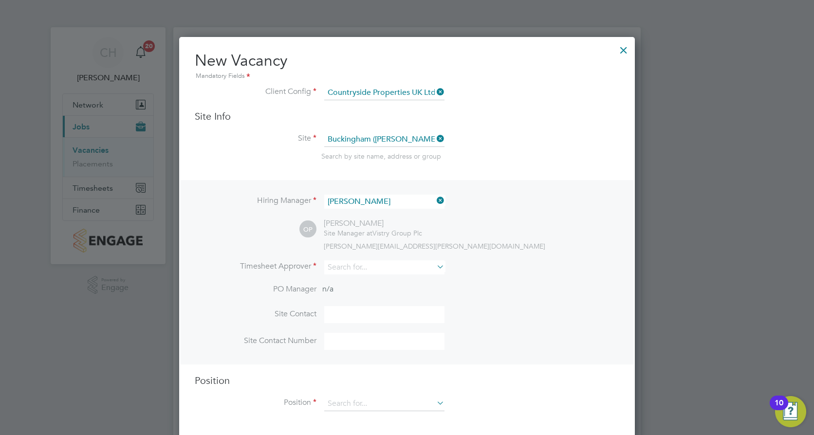
click at [435, 200] on icon at bounding box center [435, 201] width 0 height 14
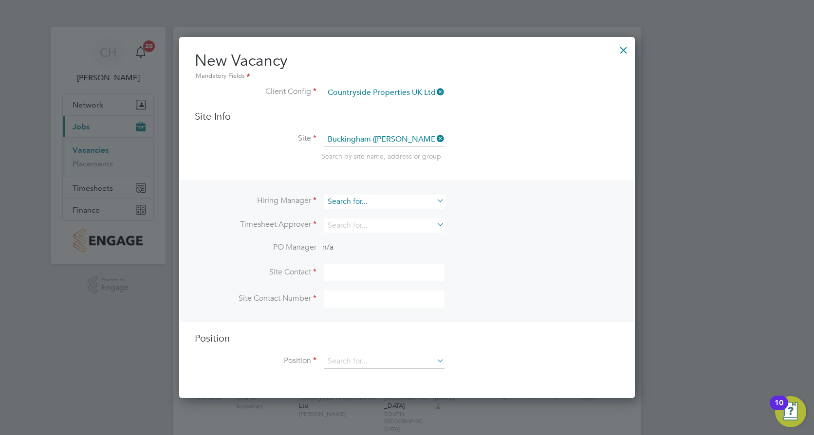
click at [409, 197] on input at bounding box center [384, 202] width 120 height 14
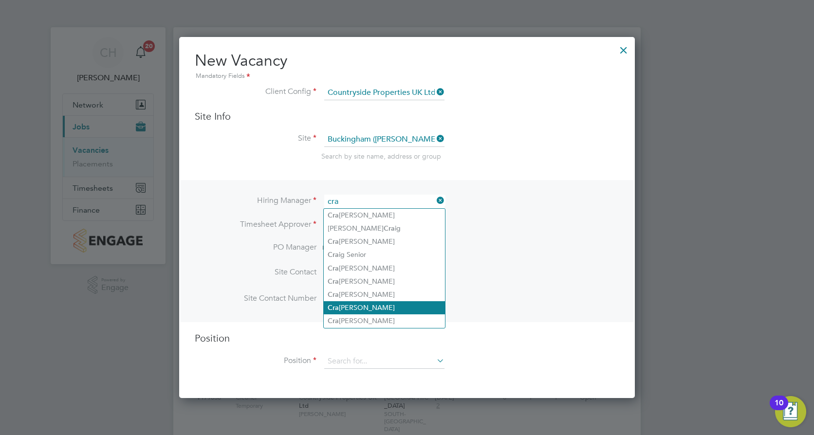
click at [370, 301] on li "[PERSON_NAME]" at bounding box center [384, 307] width 121 height 13
type input "[PERSON_NAME]"
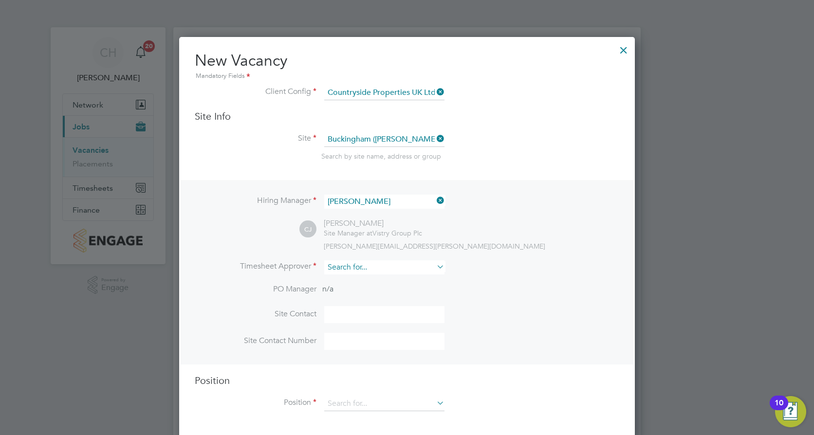
click at [364, 267] on input at bounding box center [384, 267] width 120 height 14
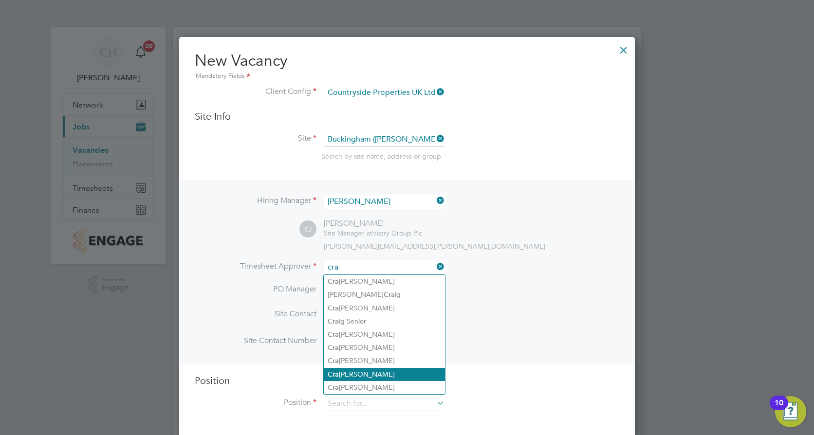
click at [370, 368] on li "Cra ig Johnson" at bounding box center [384, 374] width 121 height 13
type input "[PERSON_NAME]"
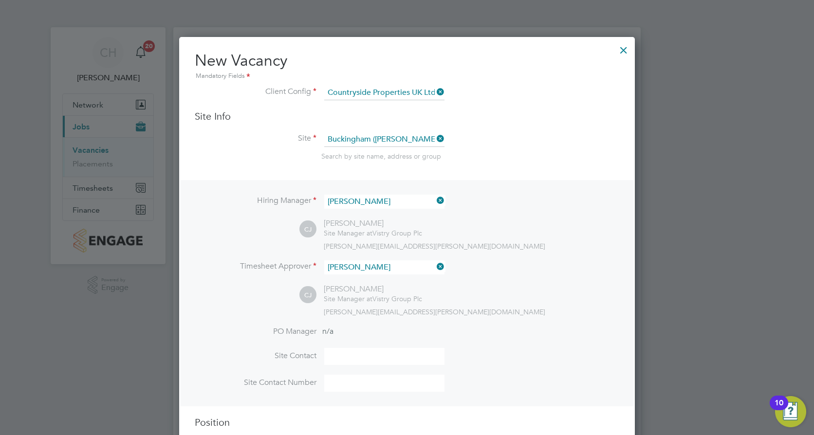
click at [367, 357] on input at bounding box center [384, 356] width 120 height 17
type input "[PERSON_NAME]"
click at [376, 378] on input at bounding box center [384, 383] width 120 height 17
click at [305, 331] on label "PO Manager" at bounding box center [256, 332] width 122 height 10
click at [383, 358] on input "[PERSON_NAME]" at bounding box center [384, 356] width 120 height 17
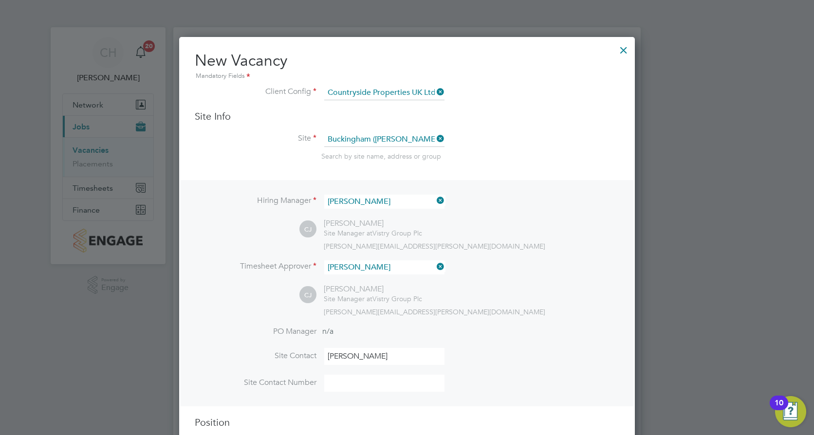
click at [361, 384] on input at bounding box center [384, 383] width 120 height 17
type input "07850511711"
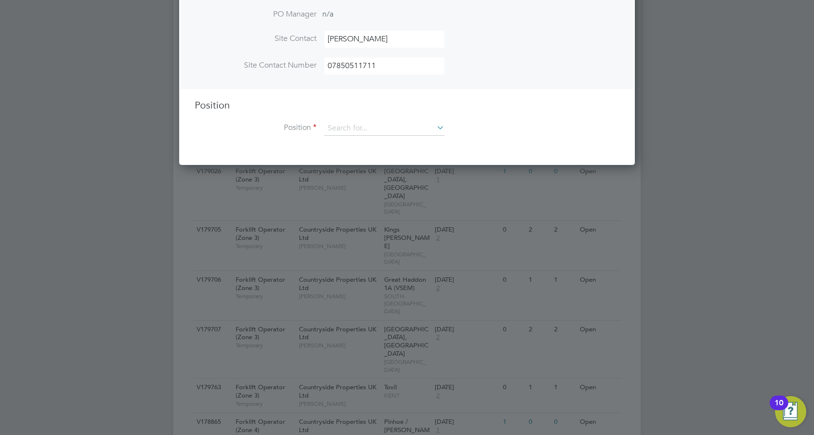
scroll to position [325, 0]
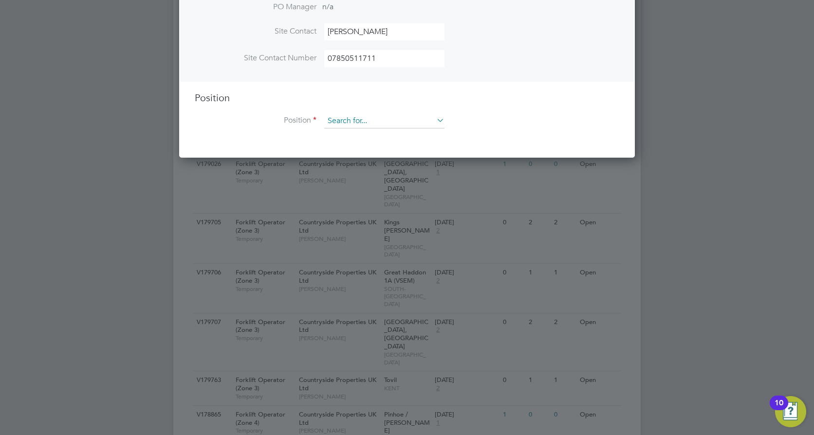
click at [387, 121] on input at bounding box center [384, 121] width 120 height 15
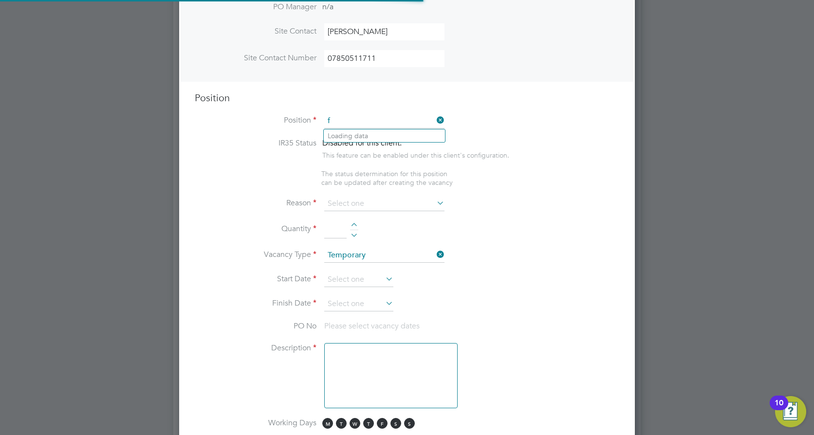
scroll to position [1398, 456]
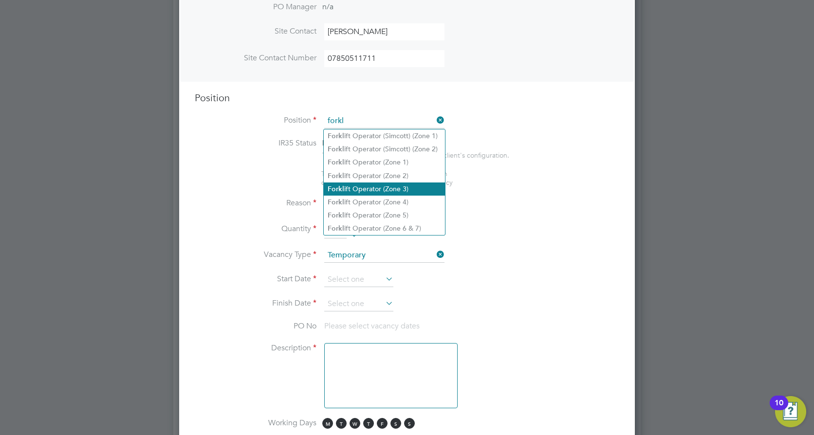
click at [404, 190] on li "Forkl ift Operator (Zone 3)" at bounding box center [384, 188] width 121 height 13
type input "Forklift Operator (Zone 3)"
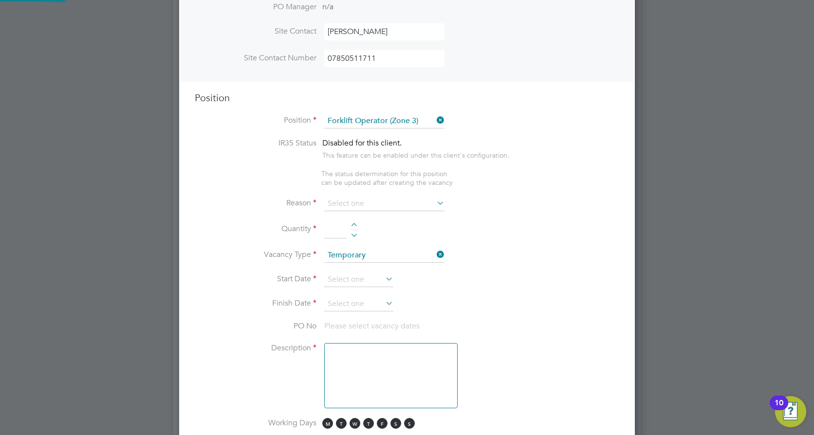
type textarea "• Operate construction machinery • Delivering large quantities of materials to …"
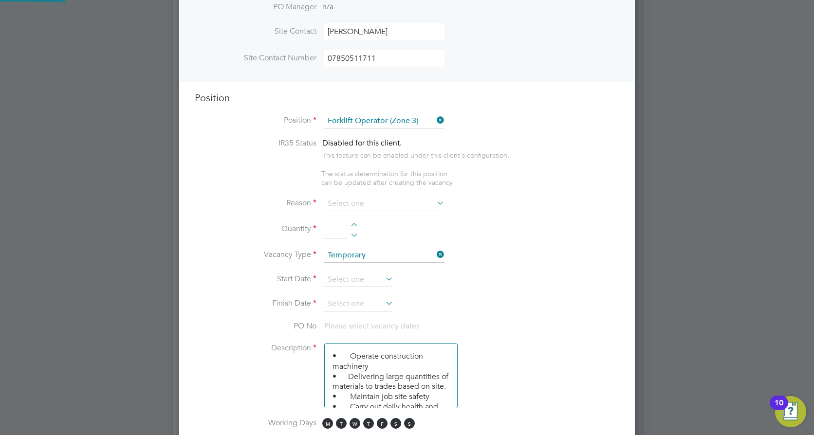
click at [589, 165] on li "IR35 Status Disabled for this client. This feature can be enabled under this cl…" at bounding box center [407, 153] width 424 height 31
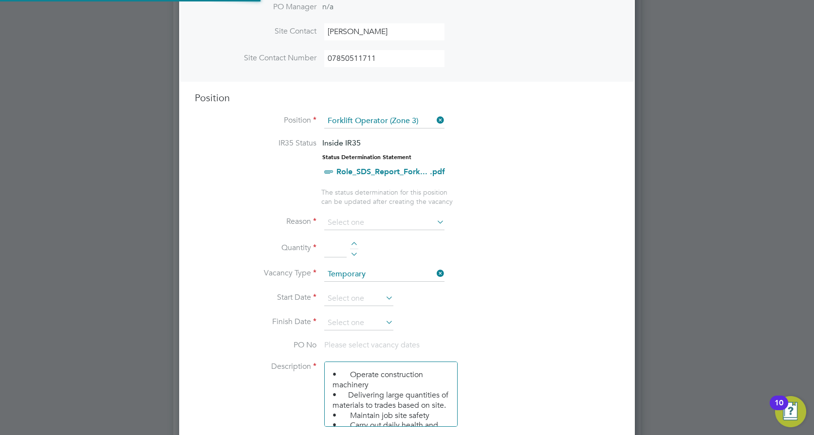
scroll to position [29, 51]
click at [399, 216] on input at bounding box center [384, 223] width 120 height 15
click at [365, 254] on li "Holiday" at bounding box center [384, 249] width 121 height 13
type input "Holiday"
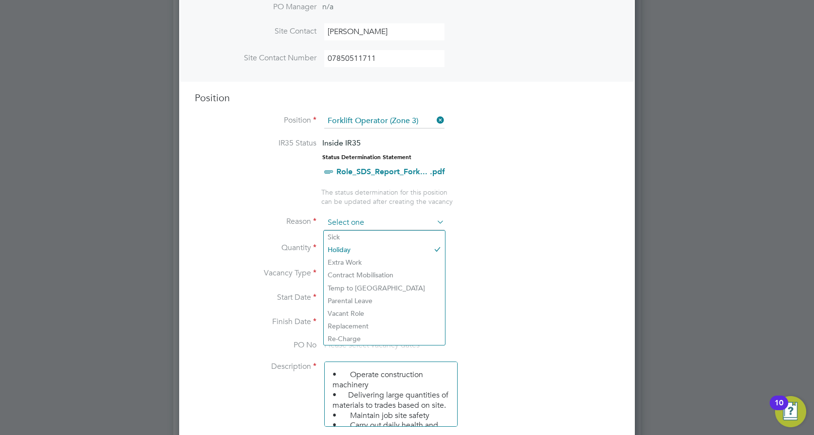
click at [379, 221] on input at bounding box center [384, 223] width 120 height 15
click at [370, 324] on li "Replacement" at bounding box center [384, 326] width 121 height 13
type input "Replacement"
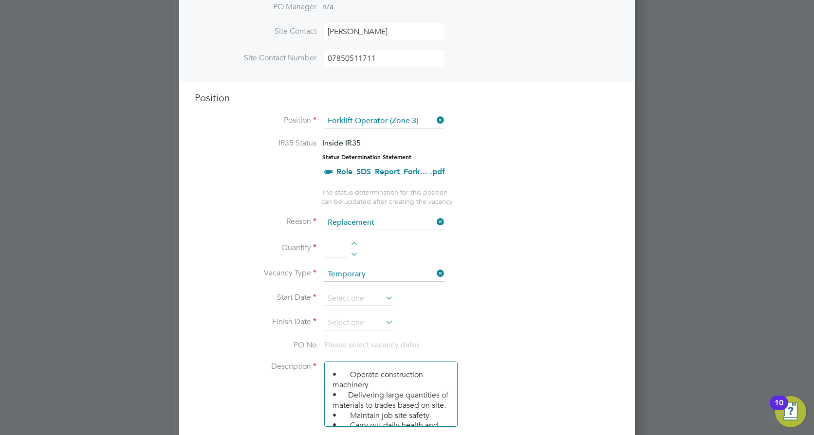
click at [335, 247] on input at bounding box center [335, 249] width 22 height 18
type input "1"
click at [435, 223] on icon at bounding box center [435, 222] width 0 height 14
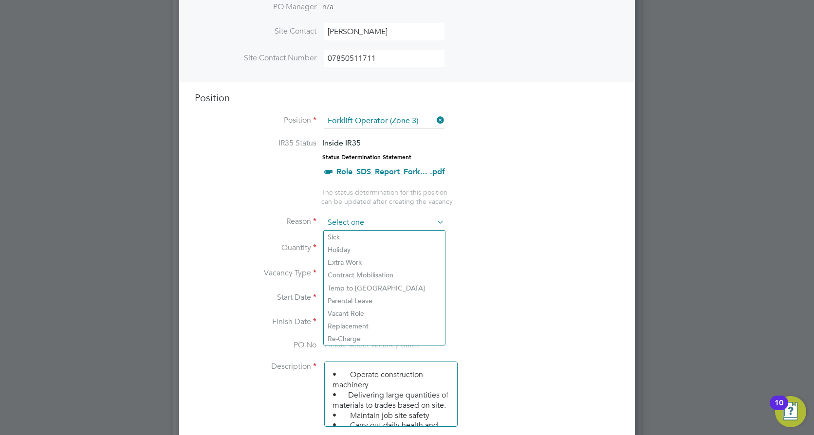
click at [399, 223] on input at bounding box center [384, 223] width 120 height 15
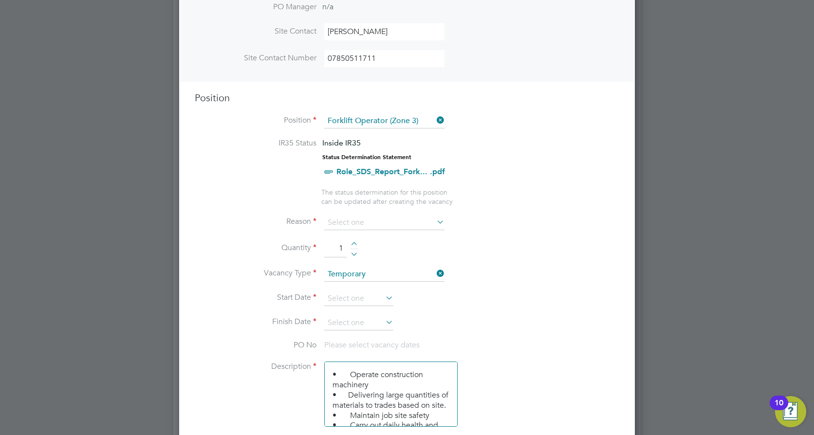
click at [348, 251] on li "Holiday" at bounding box center [384, 249] width 121 height 13
type input "Holiday"
click at [333, 250] on input "1" at bounding box center [335, 249] width 22 height 18
click at [368, 299] on input at bounding box center [358, 298] width 69 height 15
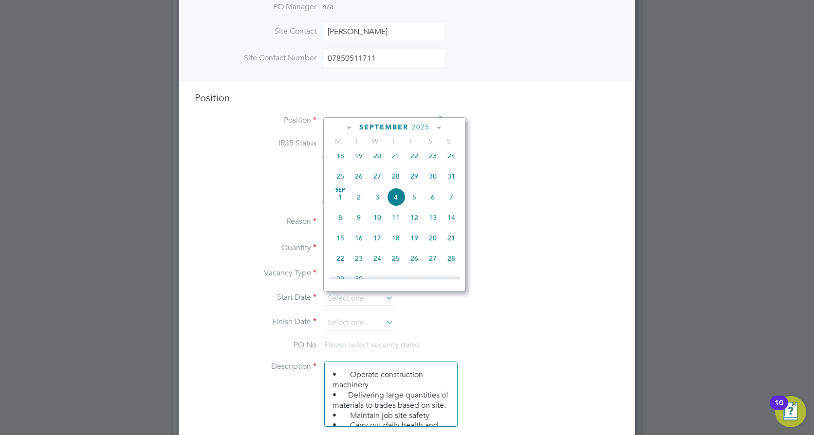
click at [340, 201] on span "Sep 1" at bounding box center [340, 197] width 18 height 18
type input "[DATE]"
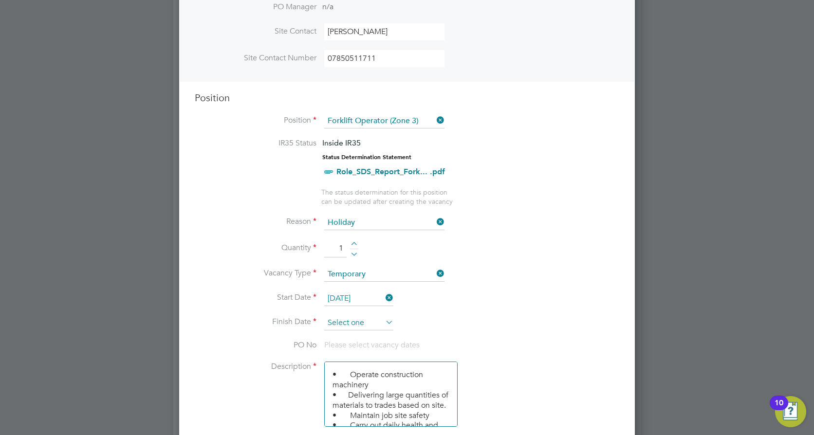
click at [360, 323] on input at bounding box center [358, 323] width 69 height 15
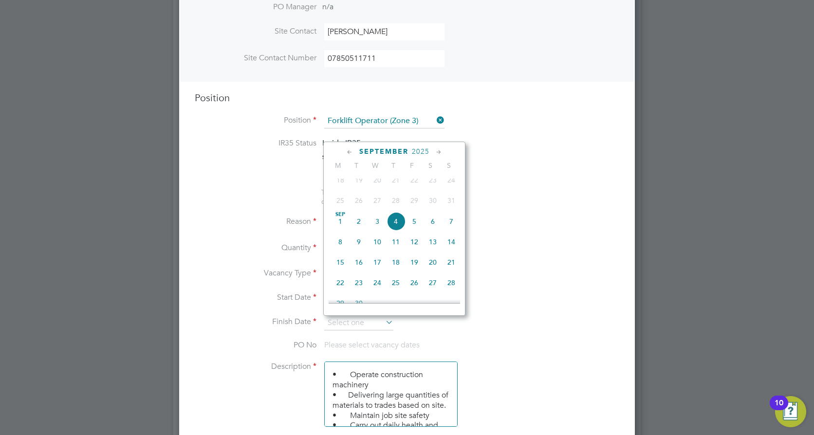
click at [436, 150] on icon at bounding box center [438, 152] width 9 height 11
click at [351, 150] on icon at bounding box center [349, 152] width 9 height 11
click at [361, 271] on span "30" at bounding box center [358, 262] width 18 height 18
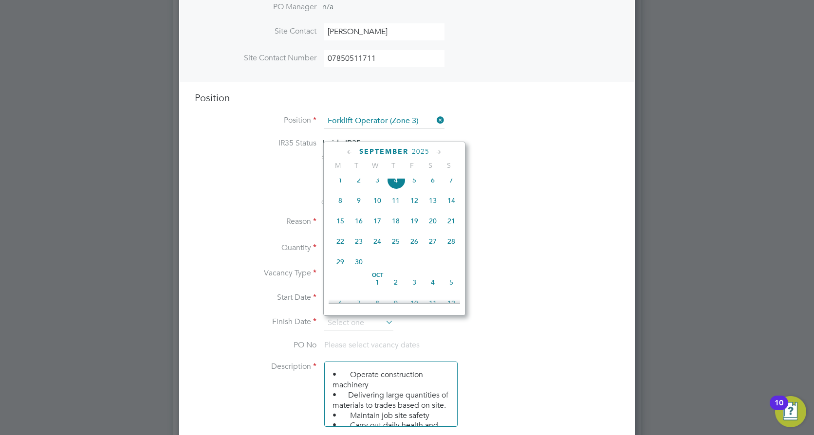
type input "30 Sep 2025"
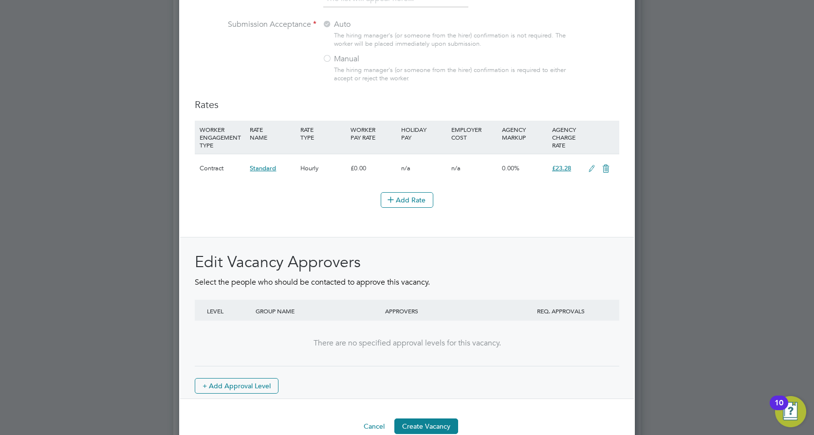
scroll to position [1100, 0]
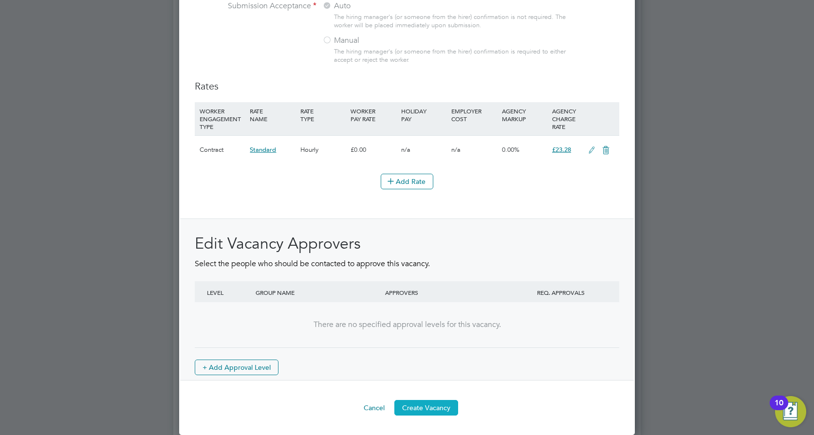
click at [442, 408] on button "Create Vacancy" at bounding box center [426, 408] width 64 height 16
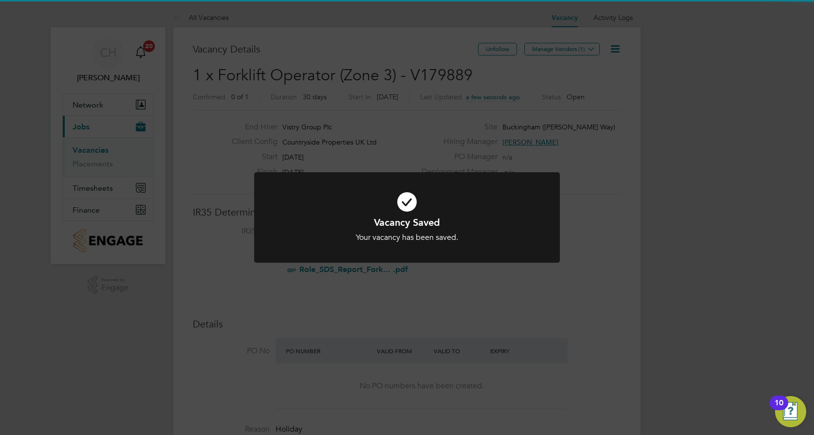
scroll to position [29, 68]
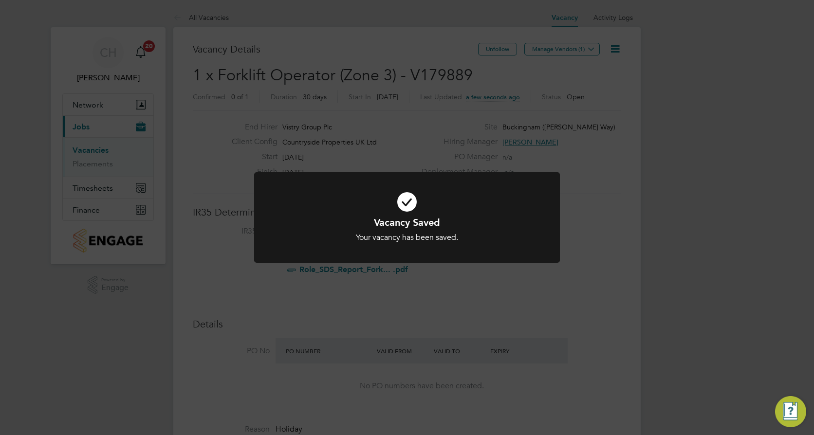
click at [535, 319] on div "Vacancy Saved Your vacancy has been saved. Cancel Okay" at bounding box center [407, 217] width 814 height 435
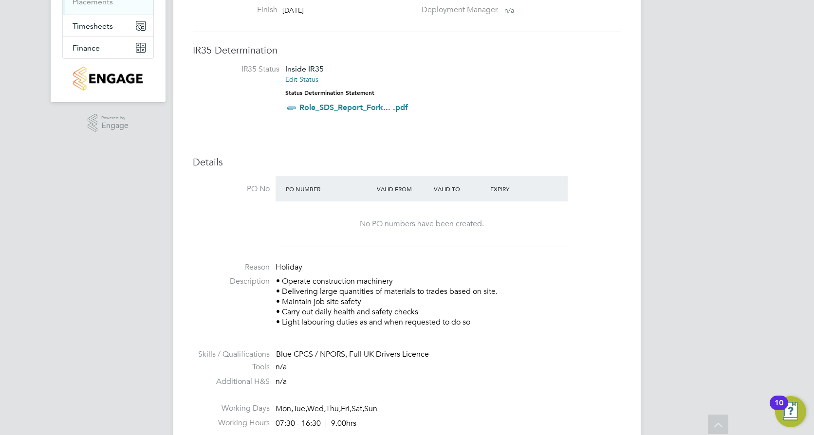
scroll to position [0, 0]
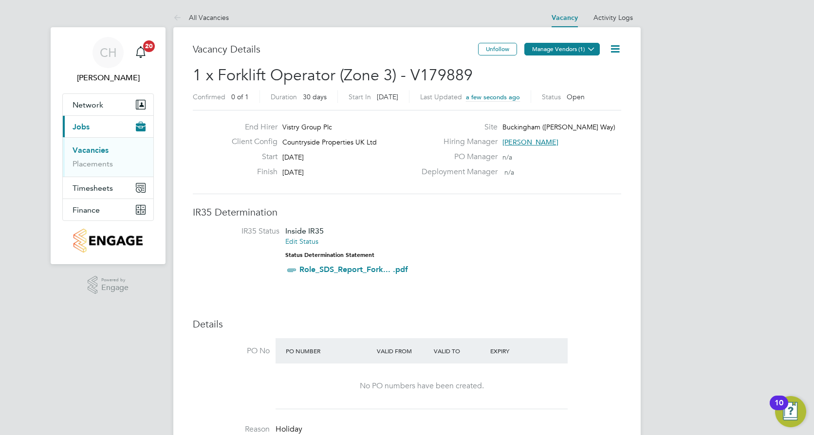
click at [547, 49] on button "Manage Vendors (1)" at bounding box center [561, 49] width 75 height 13
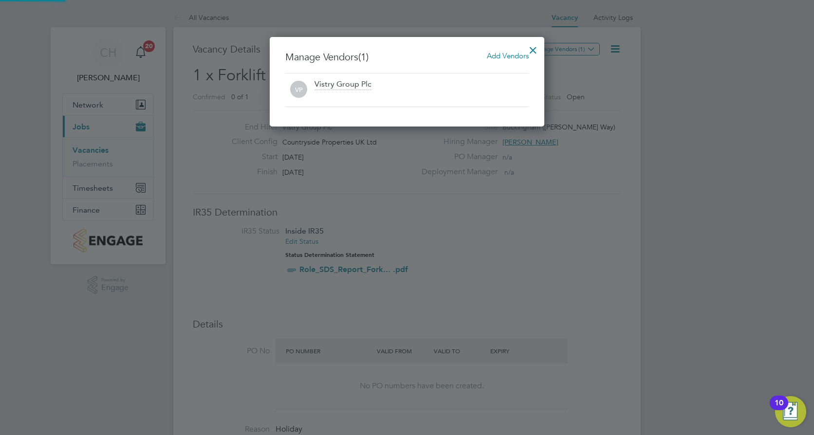
scroll to position [90, 275]
click at [491, 57] on span "Add Vendors" at bounding box center [508, 55] width 42 height 9
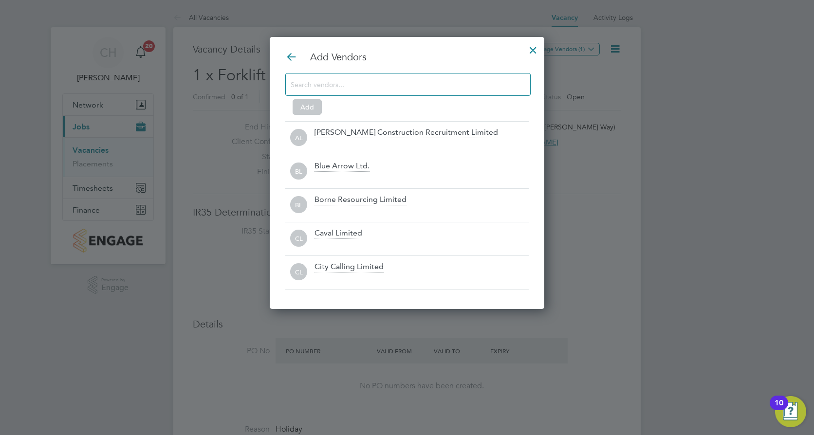
scroll to position [5, 5]
click at [419, 88] on input at bounding box center [399, 84] width 219 height 13
type input "y"
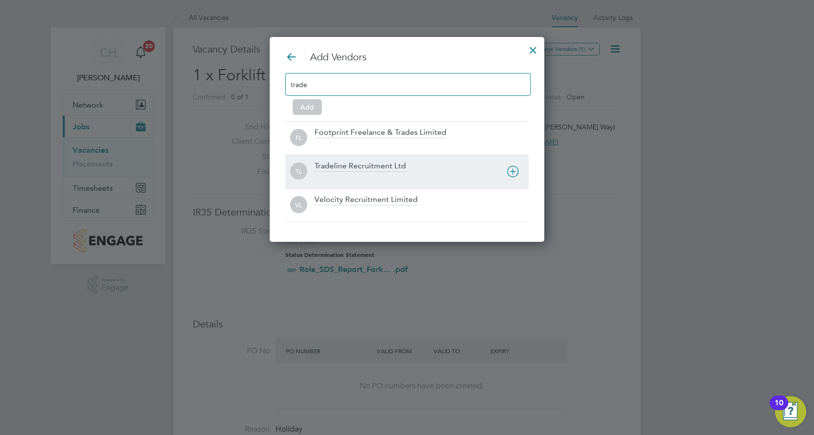
type input "trade"
click at [507, 171] on icon at bounding box center [513, 171] width 12 height 12
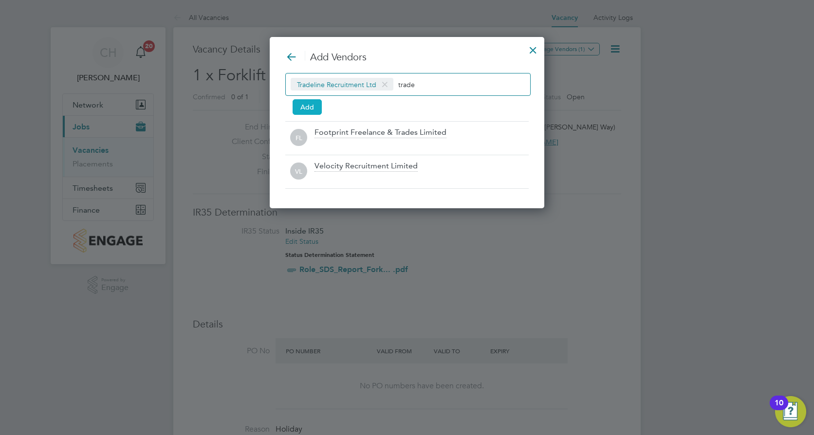
click at [316, 110] on button "Add" at bounding box center [306, 107] width 29 height 16
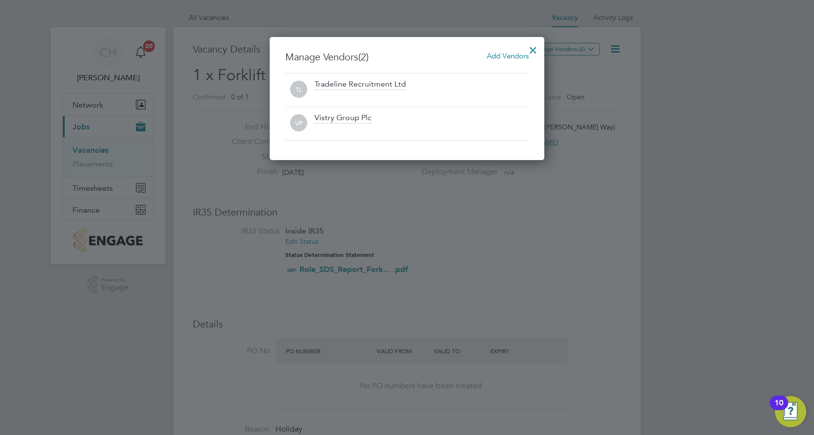
click at [535, 47] on div at bounding box center [533, 48] width 18 height 18
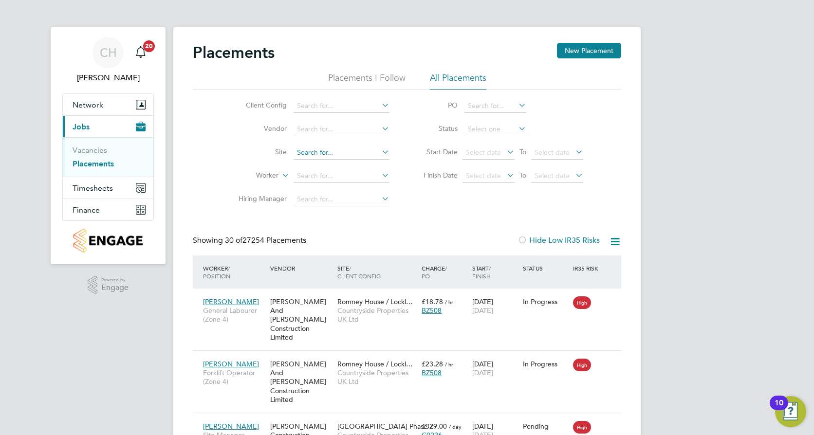
click at [317, 151] on input at bounding box center [341, 153] width 96 height 14
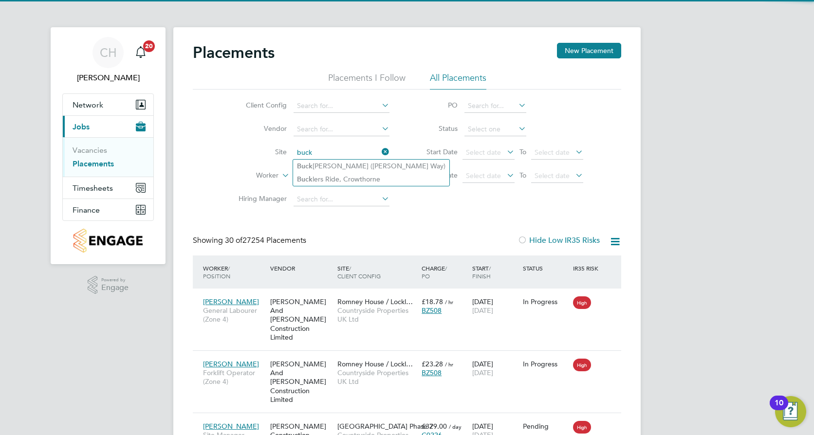
drag, startPoint x: 336, startPoint y: 165, endPoint x: 370, endPoint y: 152, distance: 37.0
click at [337, 166] on li "[PERSON_NAME] ([PERSON_NAME] Way)" at bounding box center [371, 166] width 156 height 13
type input "Buckingham ([PERSON_NAME] Way)"
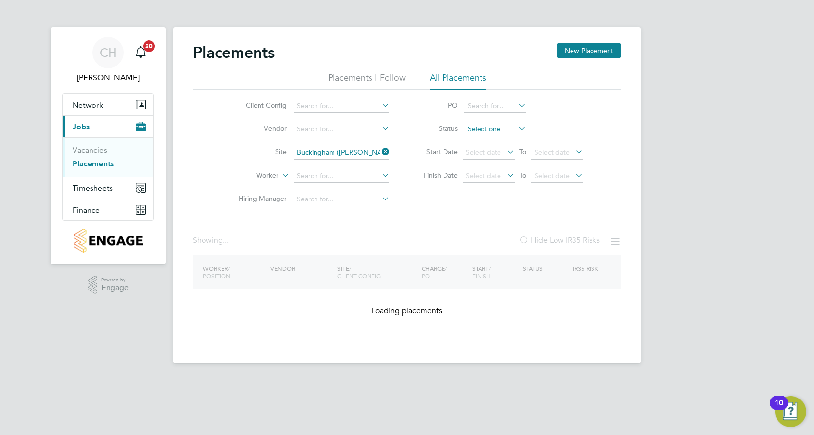
click at [504, 128] on input at bounding box center [495, 130] width 62 height 14
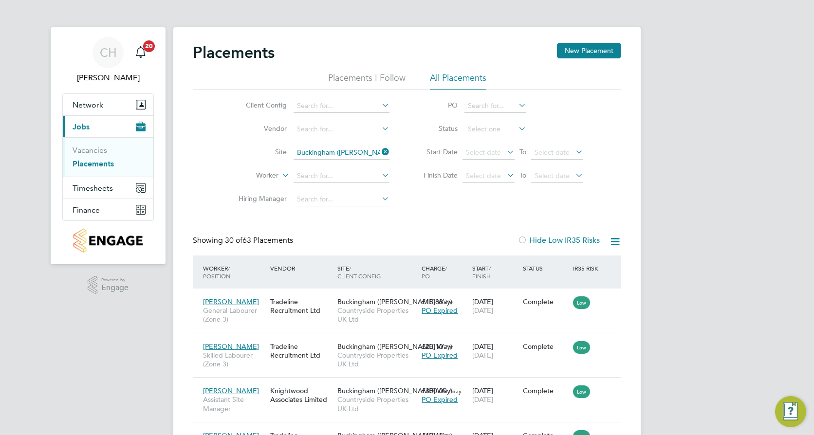
click at [502, 127] on input at bounding box center [495, 130] width 62 height 14
click at [490, 142] on li "Active" at bounding box center [495, 142] width 63 height 13
type input "Active"
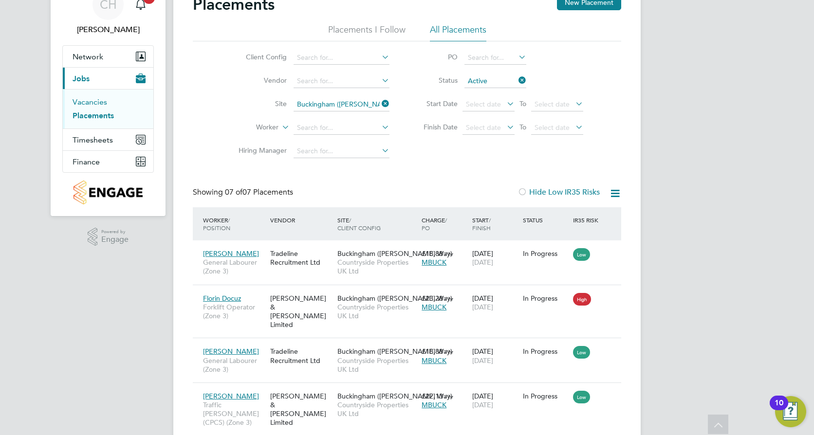
click at [96, 103] on link "Vacancies" at bounding box center [90, 101] width 35 height 9
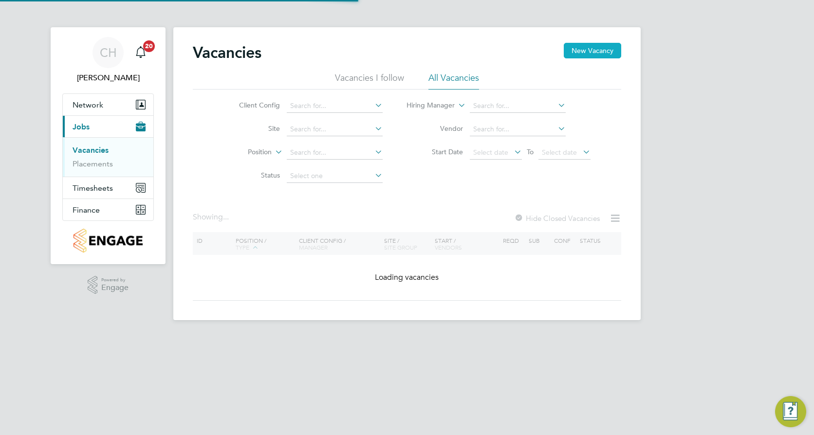
click at [580, 57] on button "New Vacancy" at bounding box center [591, 51] width 57 height 16
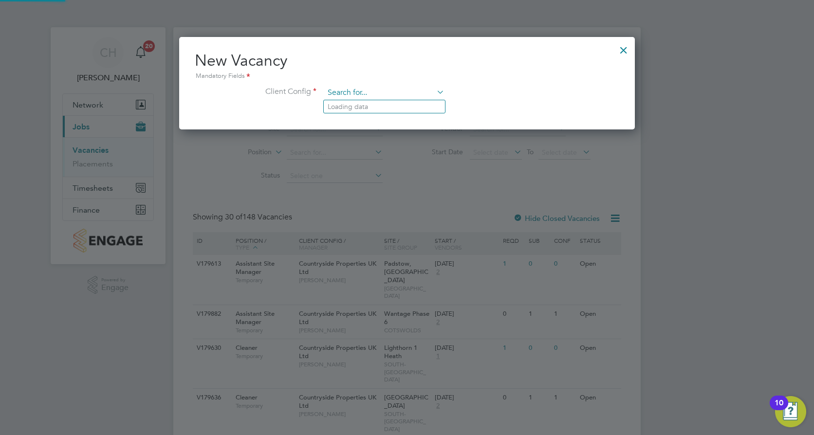
click at [368, 91] on input at bounding box center [384, 93] width 120 height 15
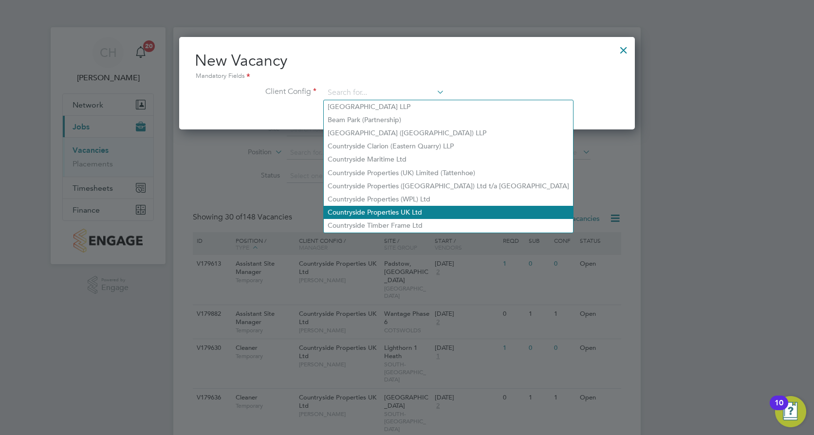
click at [415, 206] on li "Countryside Properties UK Ltd" at bounding box center [448, 212] width 249 height 13
type input "Countryside Properties UK Ltd"
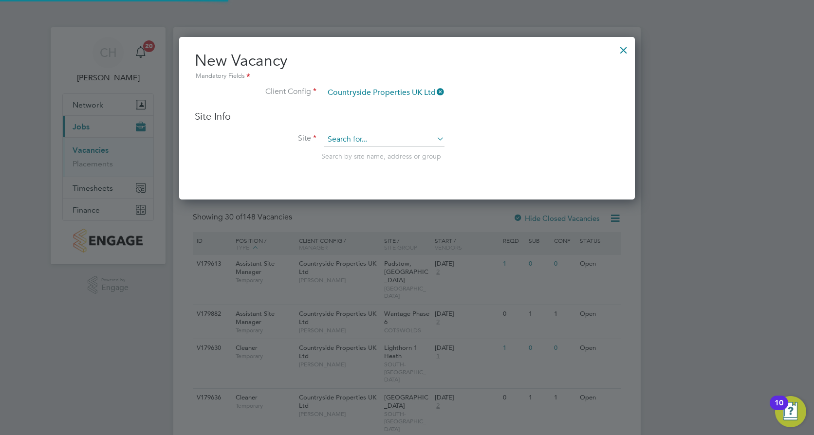
click at [366, 137] on input at bounding box center [384, 139] width 120 height 15
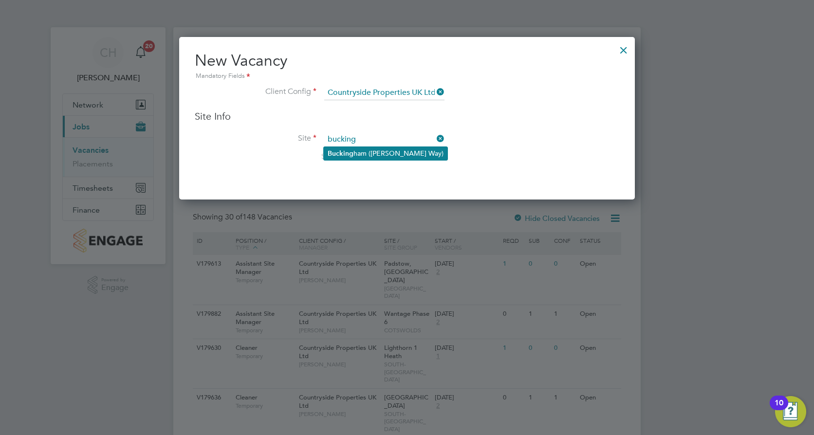
click at [386, 150] on li "Bucking ham ([PERSON_NAME] Way)" at bounding box center [386, 153] width 124 height 13
type input "Buckingham ([PERSON_NAME] Way)"
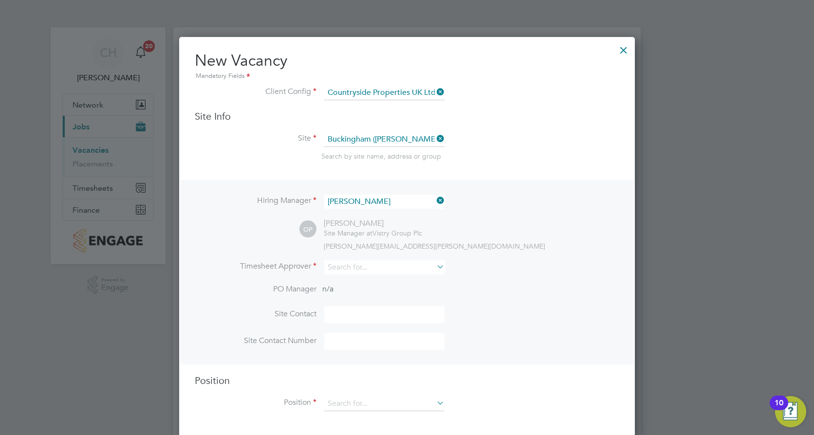
click at [435, 202] on icon at bounding box center [435, 201] width 0 height 14
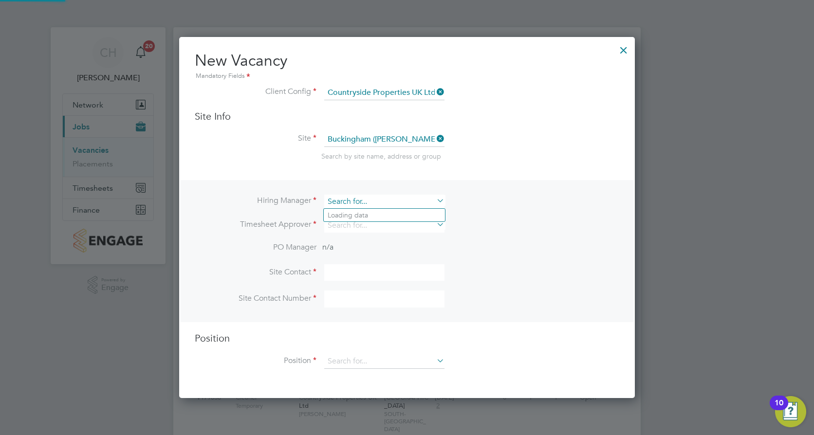
click at [396, 204] on input at bounding box center [384, 202] width 120 height 14
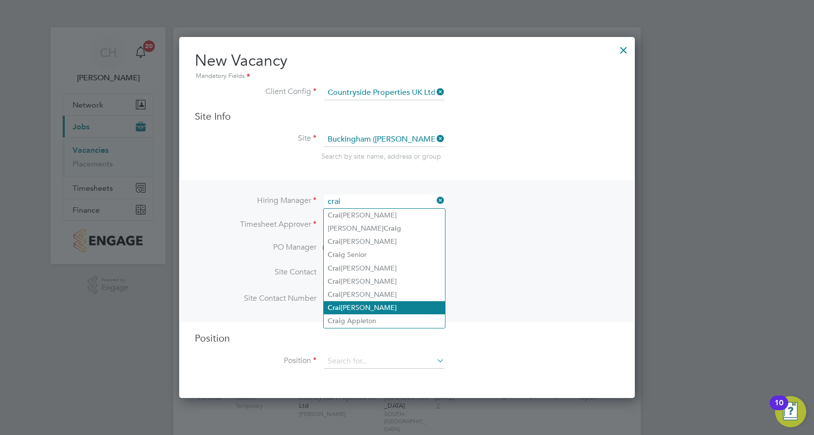
click at [372, 307] on li "[PERSON_NAME]" at bounding box center [384, 307] width 121 height 13
type input "[PERSON_NAME]"
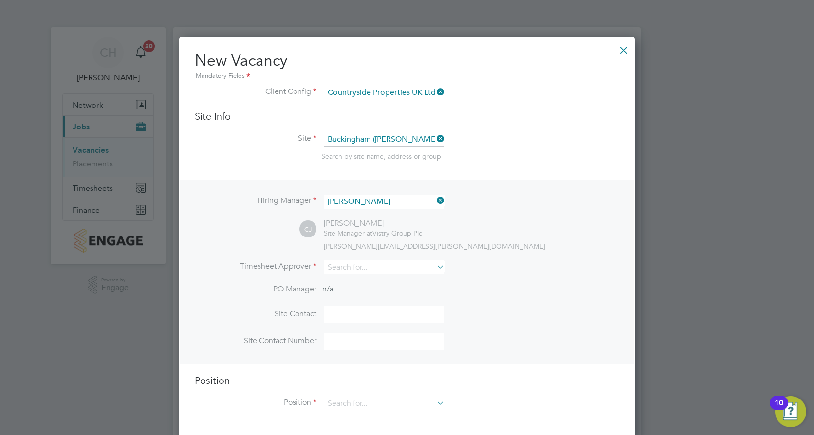
click at [377, 260] on div "Hiring Manager [PERSON_NAME] [PERSON_NAME] [PERSON_NAME] Site Manager at Vistry…" at bounding box center [406, 272] width 453 height 184
click at [379, 266] on input at bounding box center [384, 267] width 120 height 14
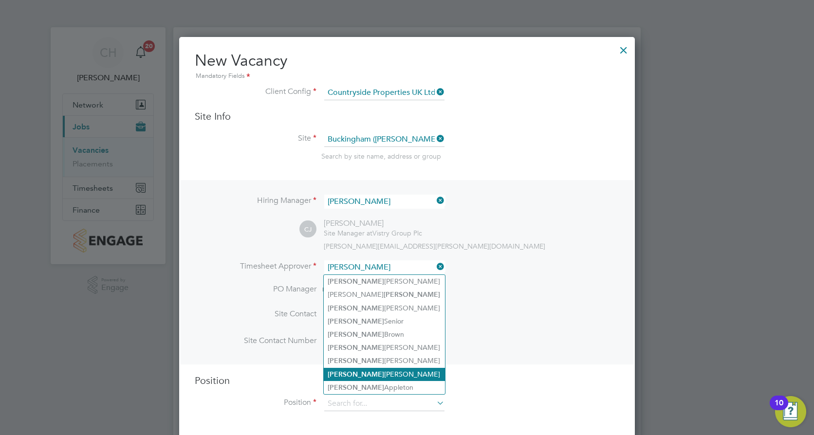
click at [371, 372] on li "[PERSON_NAME]" at bounding box center [384, 374] width 121 height 13
type input "[PERSON_NAME]"
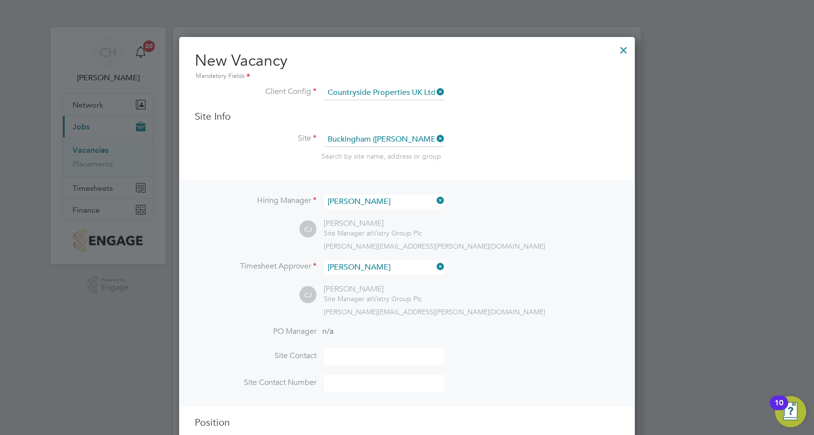
click at [551, 284] on li "Timesheet Approver [PERSON_NAME]" at bounding box center [407, 272] width 424 height 24
click at [383, 357] on input at bounding box center [384, 356] width 120 height 17
type input "[PERSON_NAME]"
type input "07850511711"
type input "forkl"
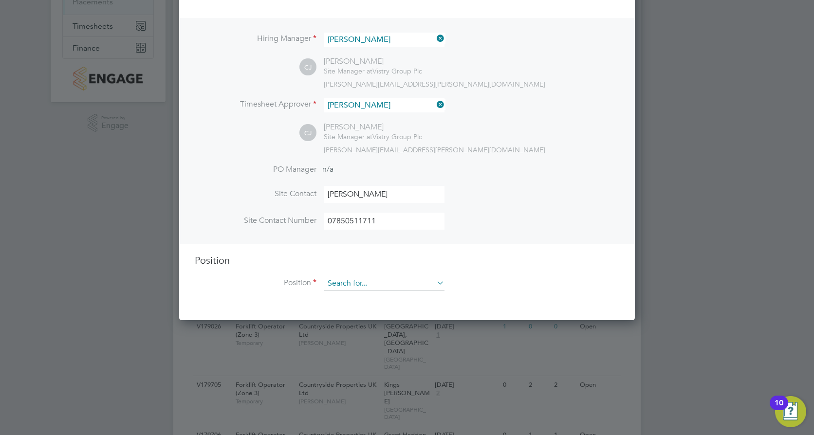
click at [368, 284] on input at bounding box center [384, 283] width 120 height 15
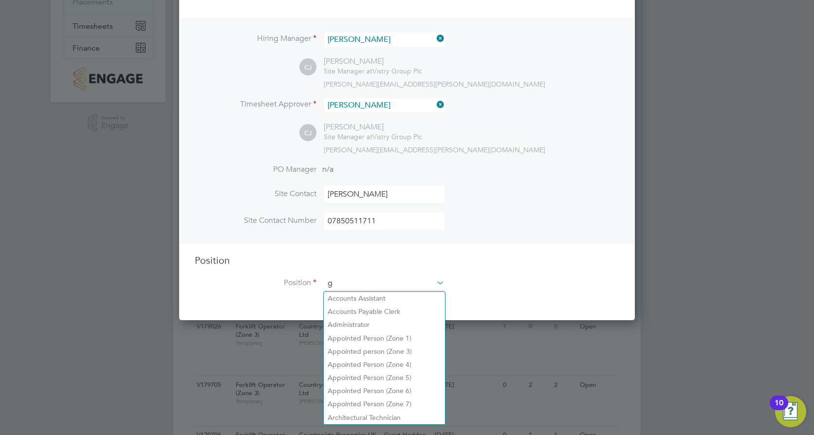
scroll to position [1398, 456]
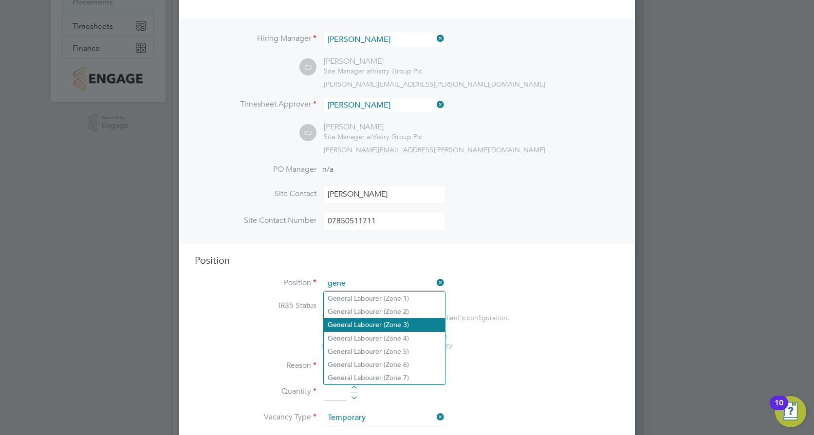
click at [398, 323] on li "Gene ral Labourer (Zone 3)" at bounding box center [384, 324] width 121 height 13
type input "General Labourer (Zone 3)"
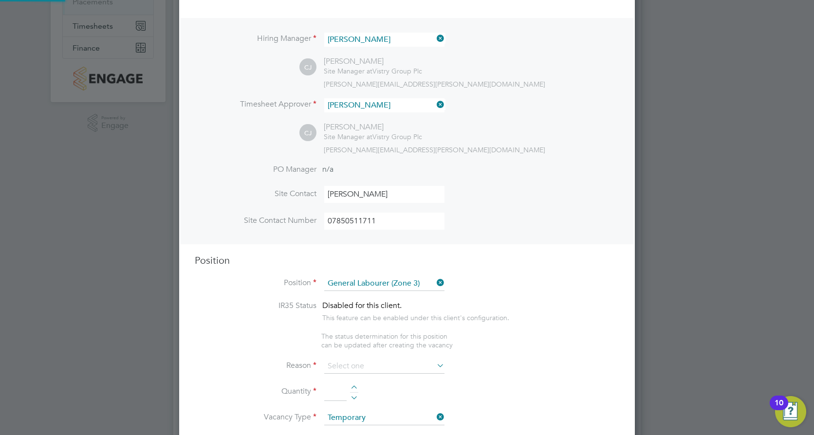
type textarea "- General labouring duties - Supporting the trades on site - Moving materials a…"
